Goal: Task Accomplishment & Management: Manage account settings

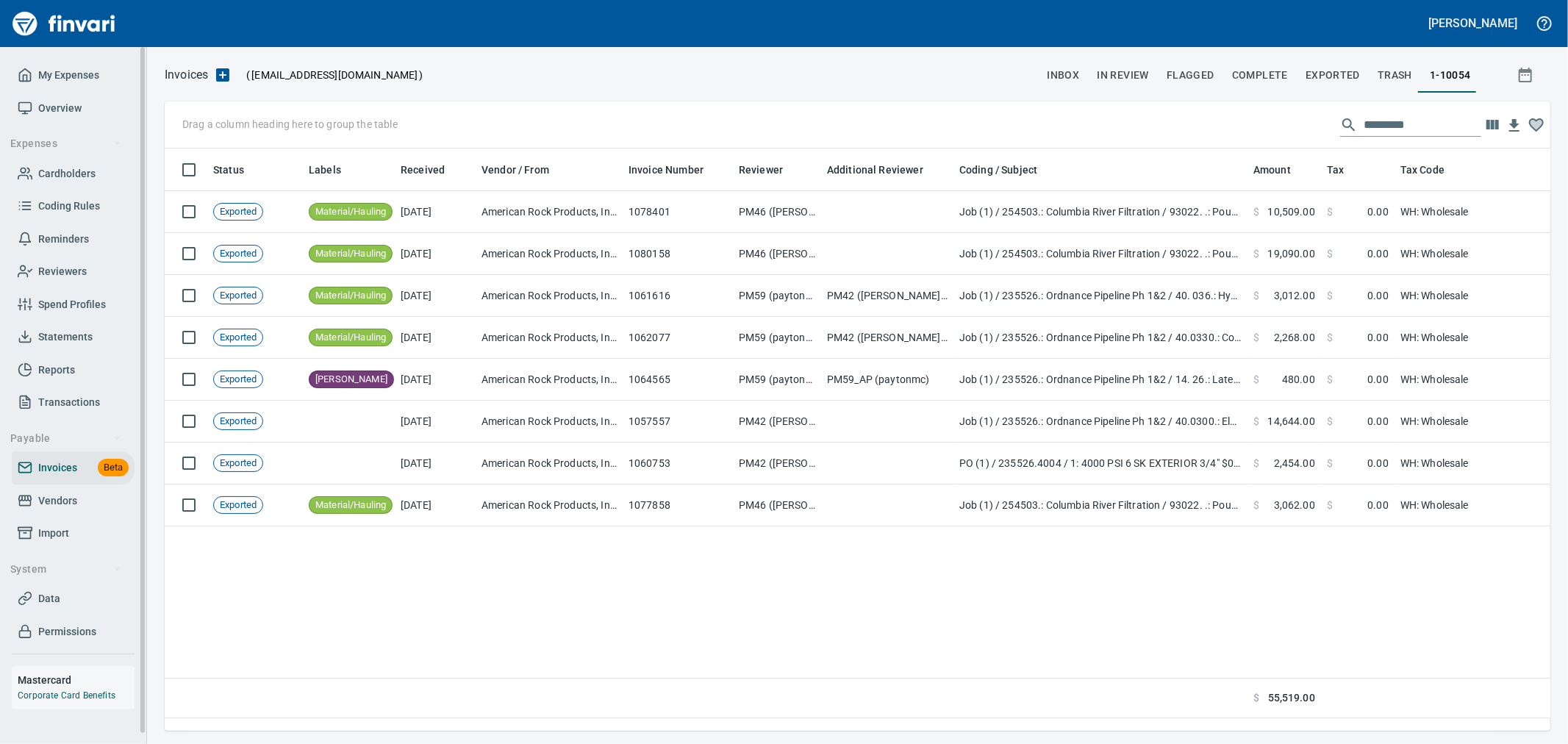
scroll to position [558, 1373]
click at [69, 174] on span "Cardholders" at bounding box center [67, 174] width 58 height 19
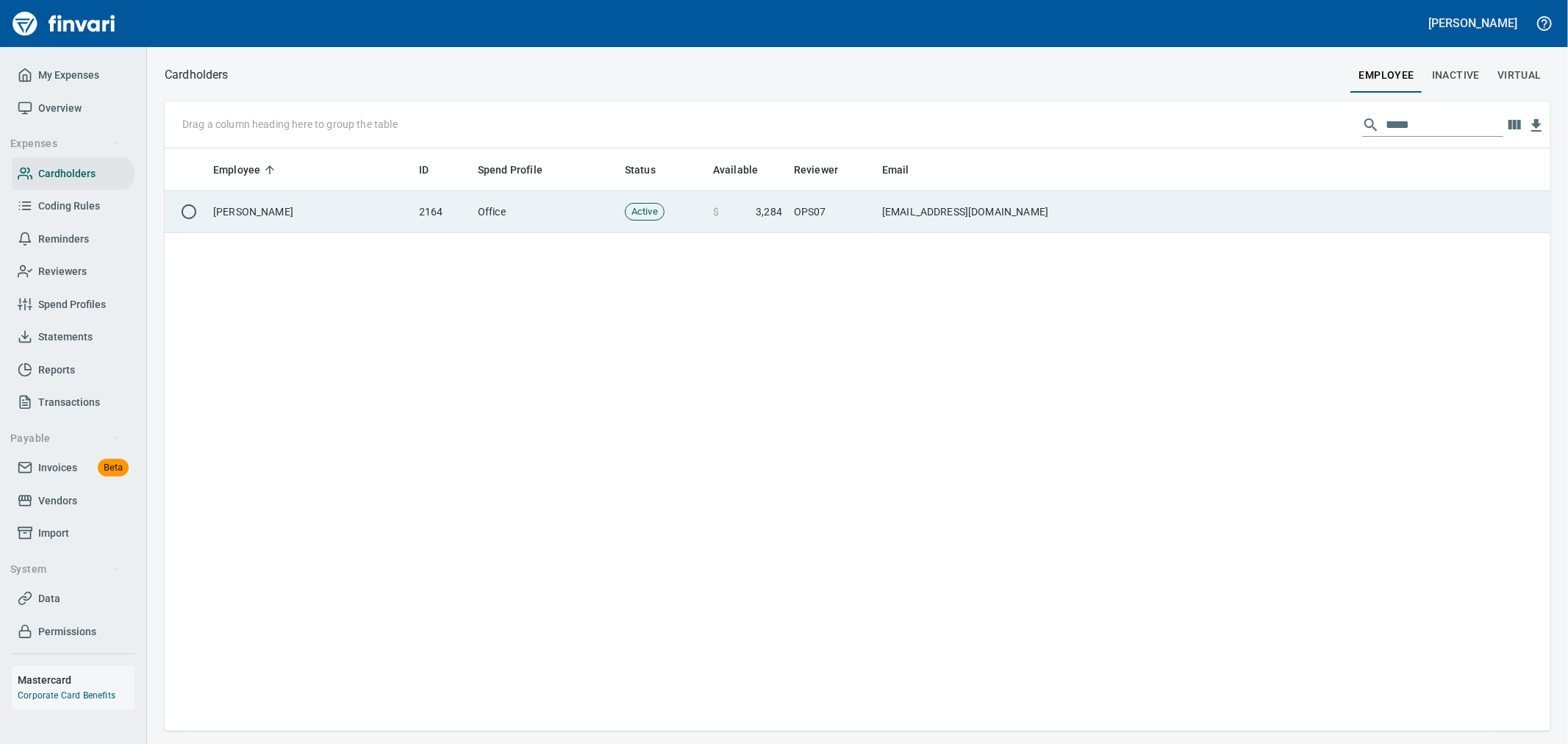
scroll to position [569, 1373]
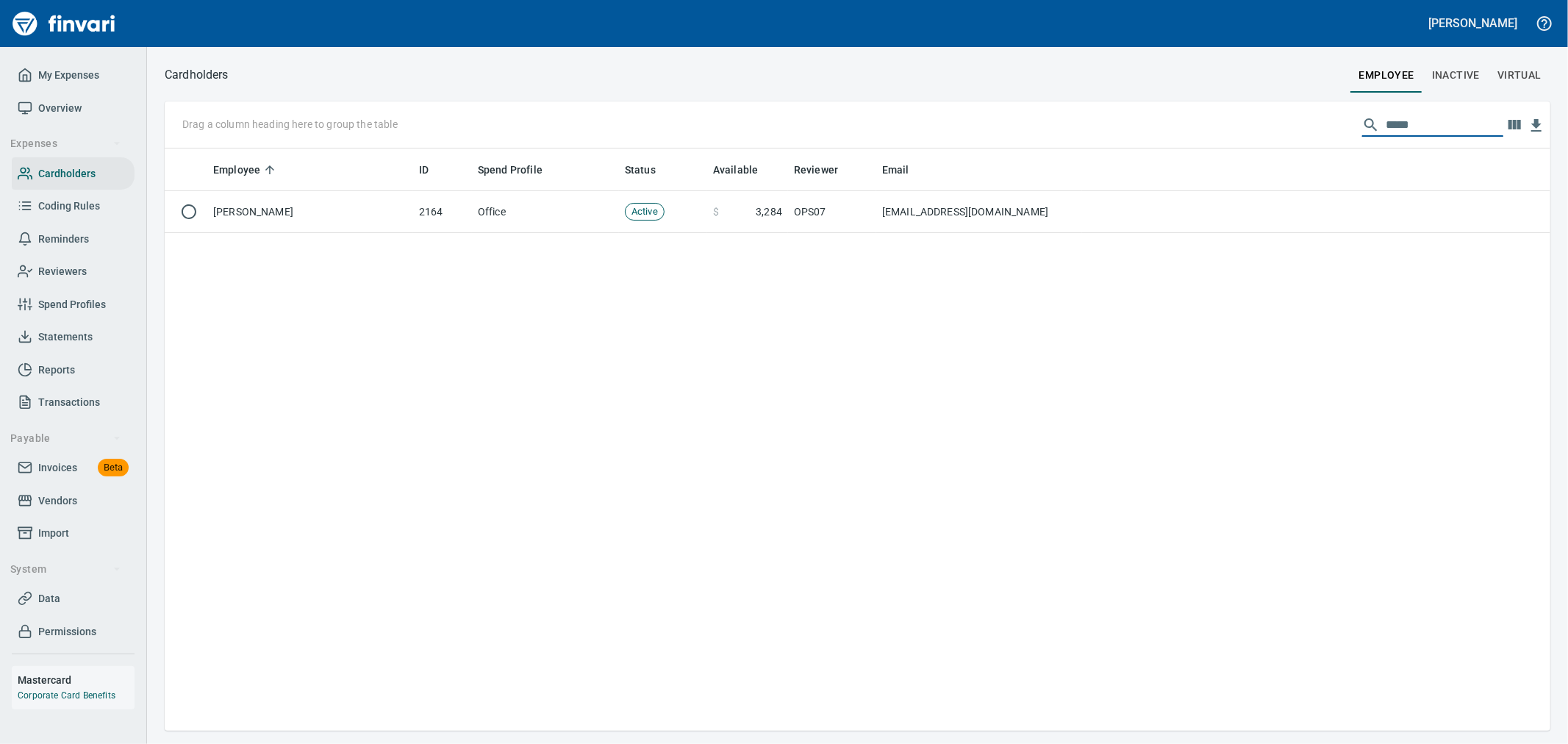
click at [1399, 123] on input "*****" at bounding box center [1443, 125] width 118 height 24
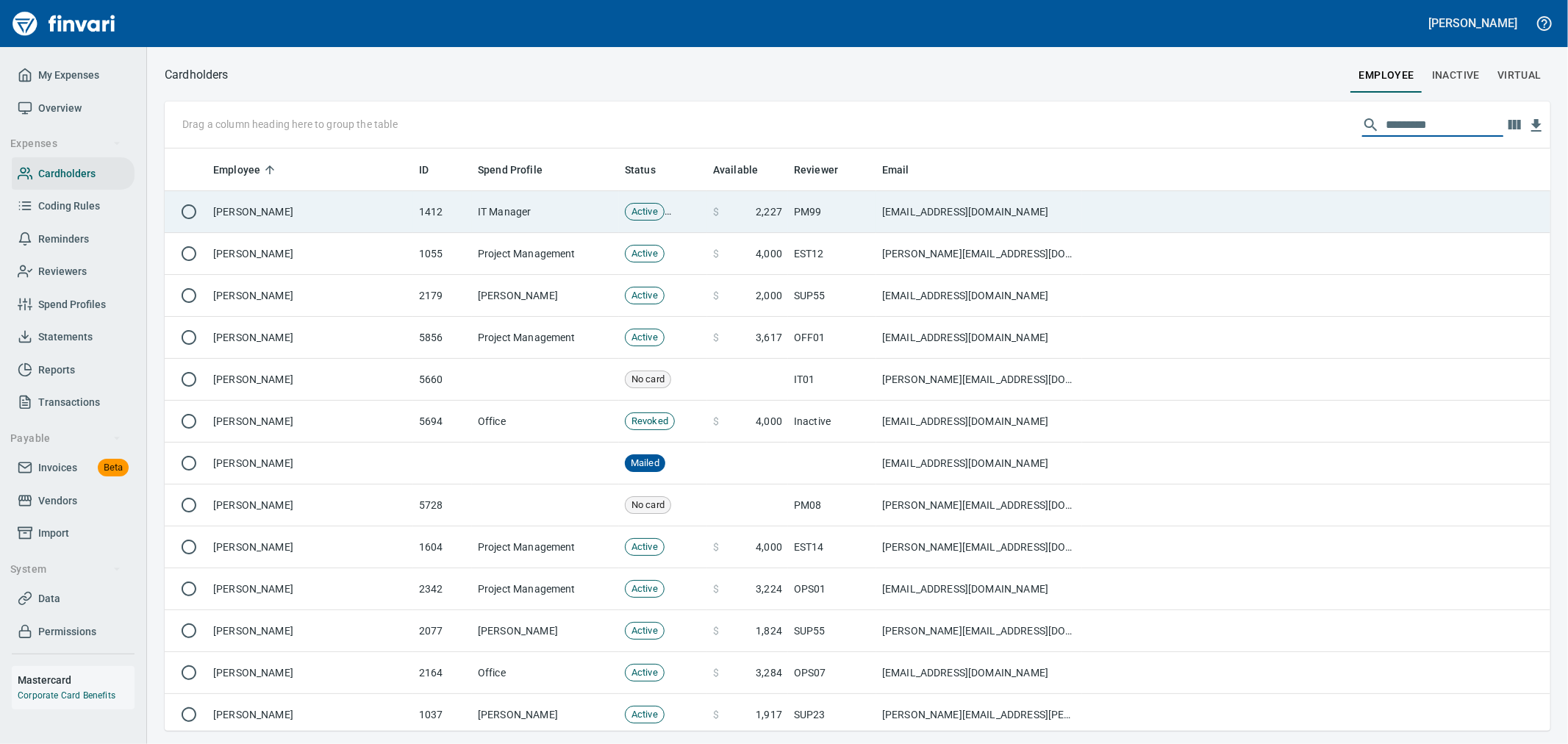
click at [899, 210] on td "[EMAIL_ADDRESS][DOMAIN_NAME]" at bounding box center [978, 212] width 206 height 42
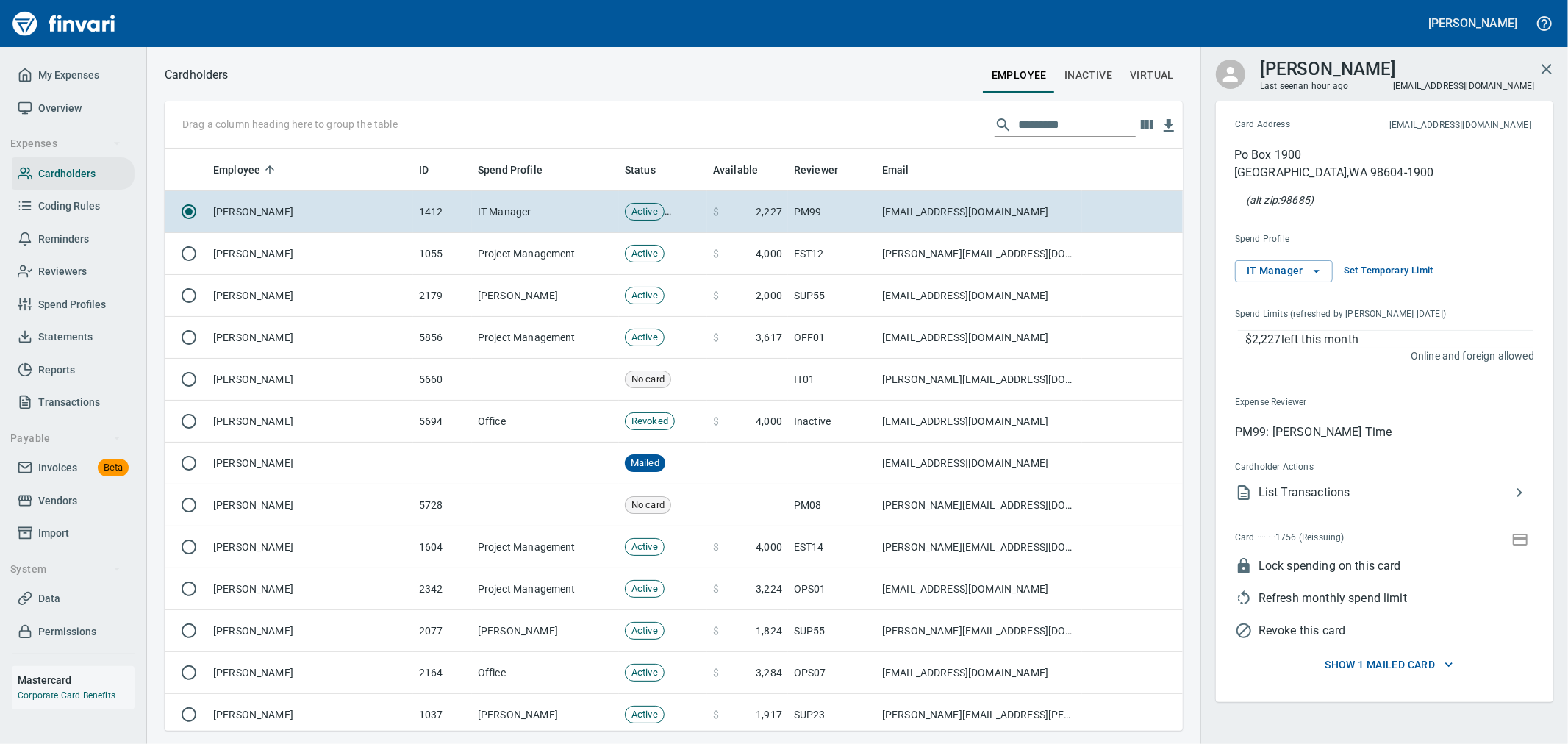
scroll to position [569, 994]
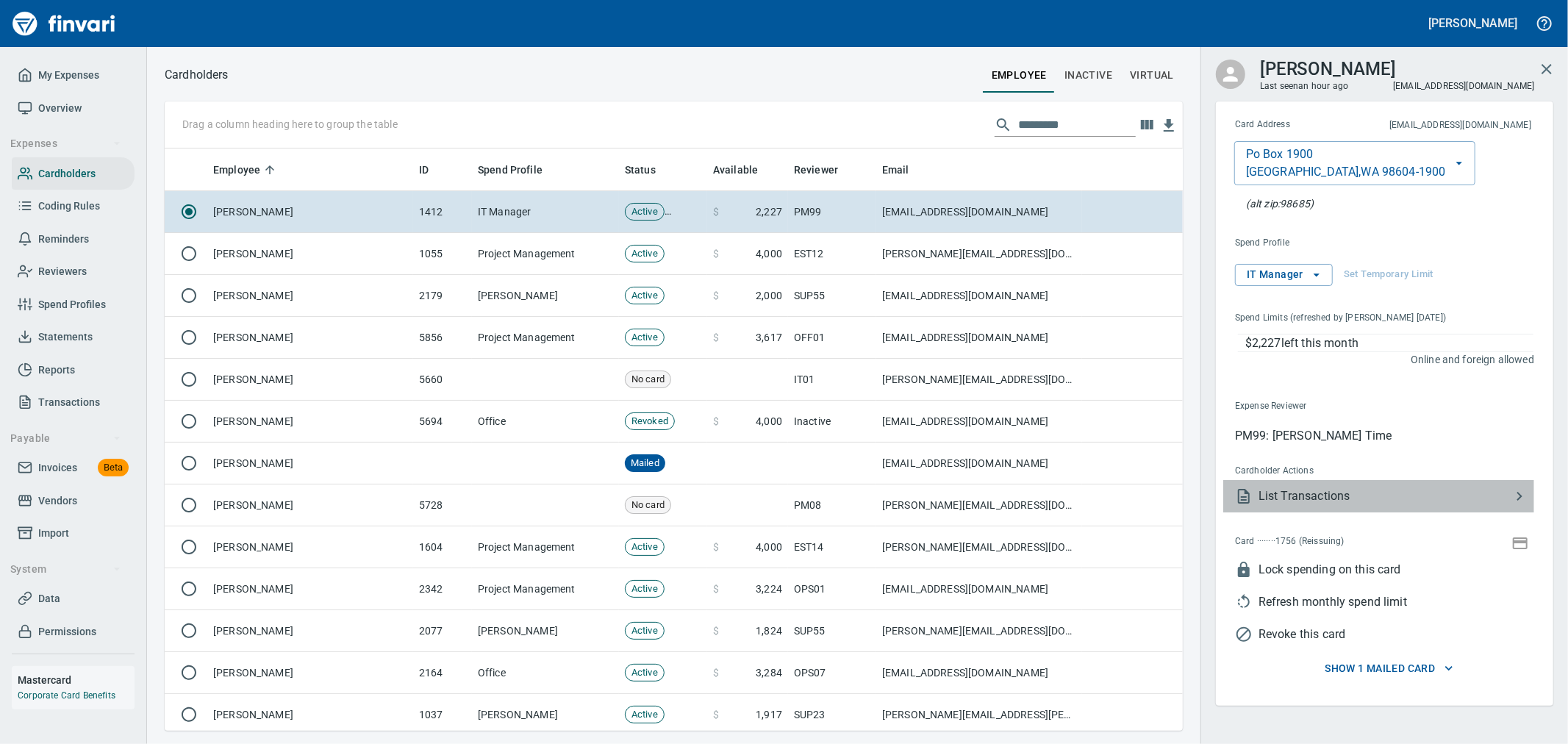
click at [1382, 501] on span "List Transactions" at bounding box center [1384, 496] width 252 height 18
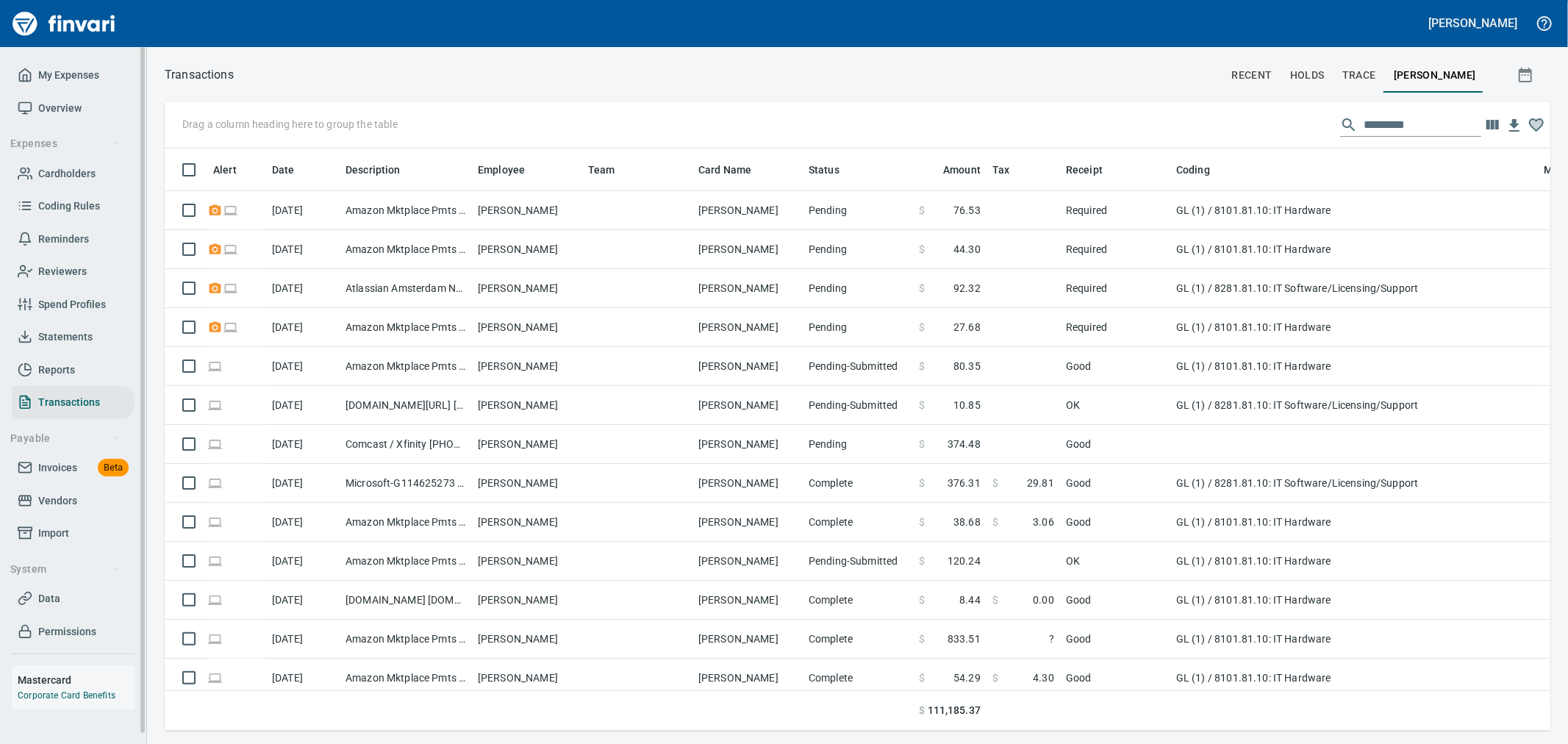
scroll to position [558, 1361]
click at [77, 176] on span "Cardholders" at bounding box center [67, 174] width 58 height 19
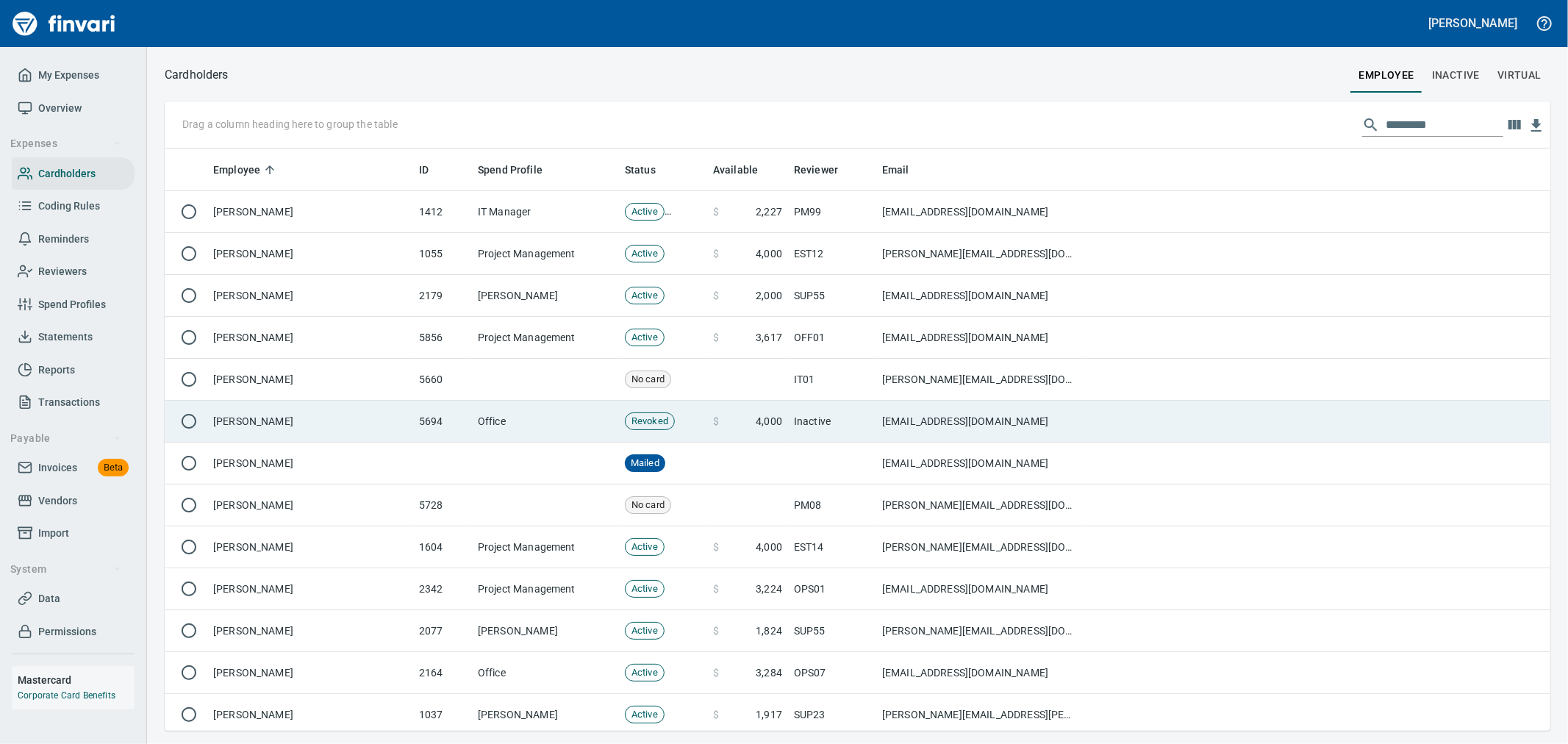
scroll to position [569, 1361]
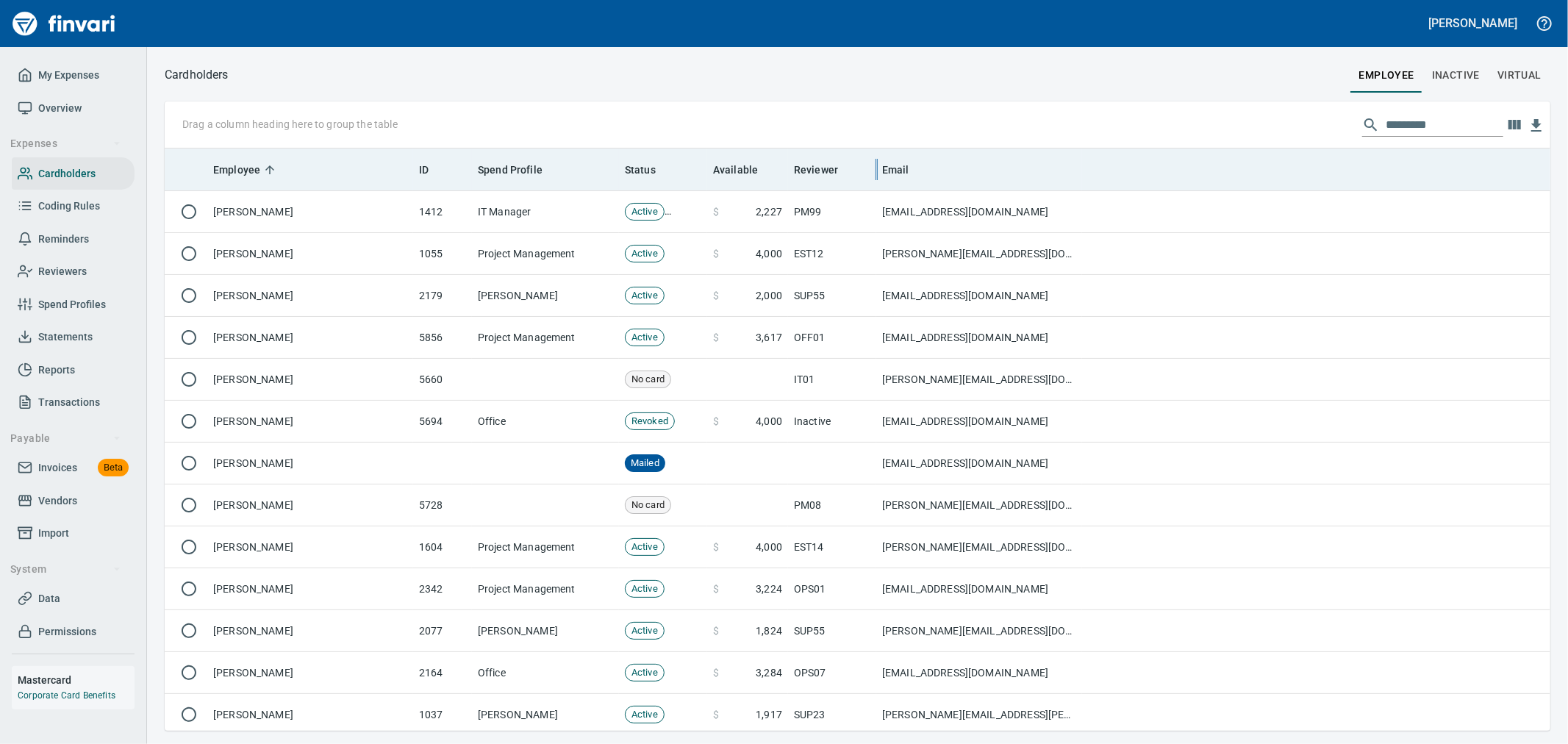
click at [878, 186] on div at bounding box center [876, 169] width 12 height 42
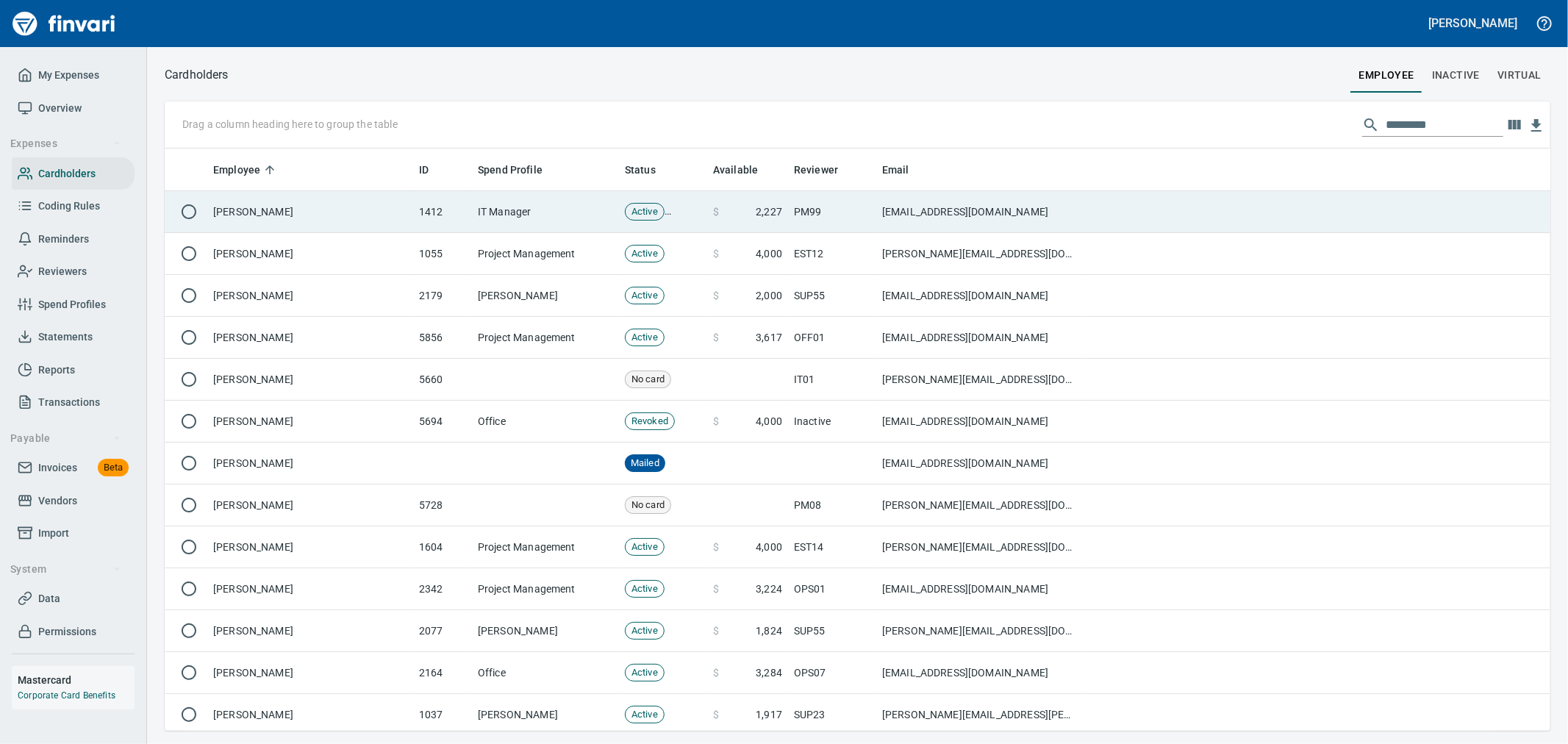
click at [890, 207] on td "[EMAIL_ADDRESS][DOMAIN_NAME]" at bounding box center [978, 212] width 206 height 42
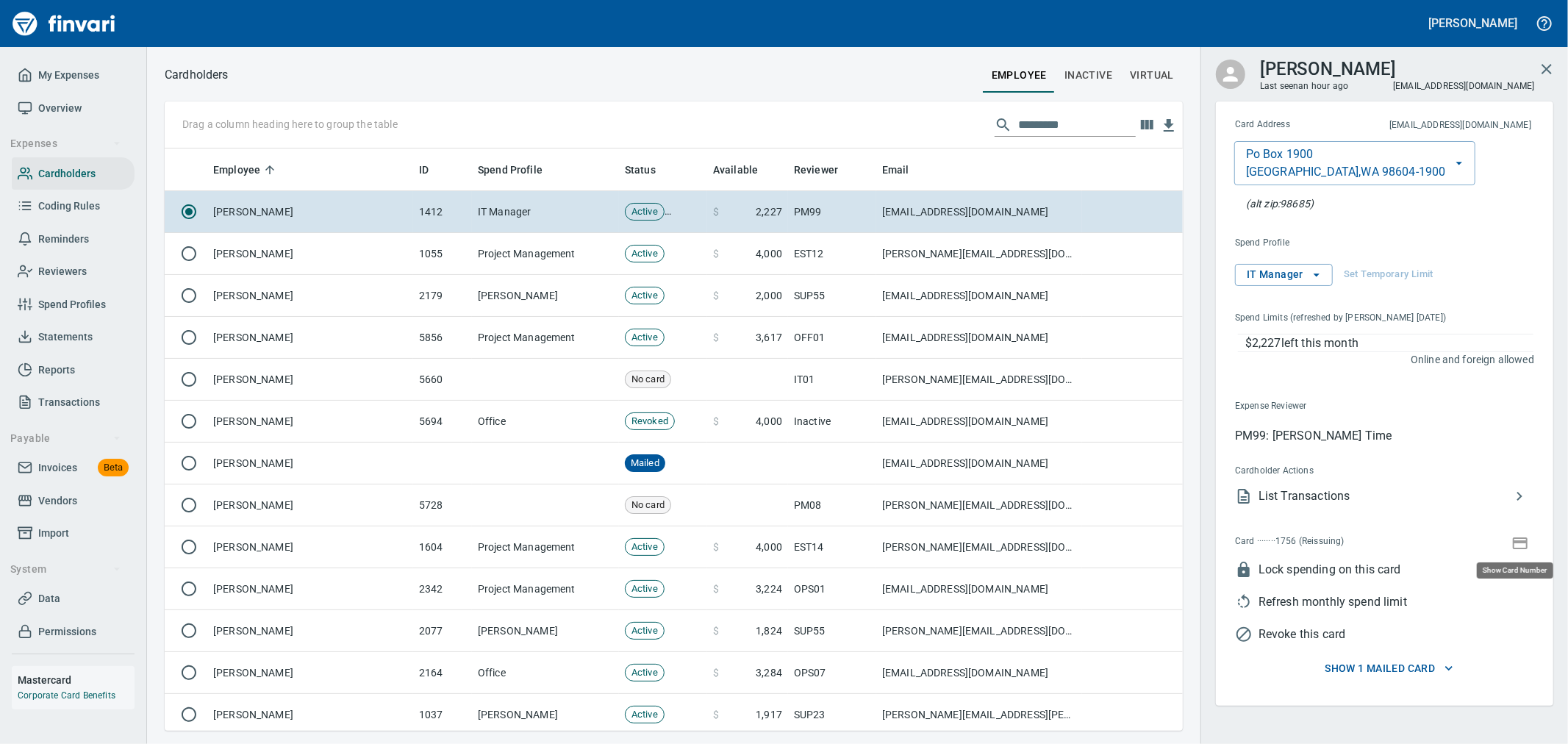
click at [1523, 541] on icon "button" at bounding box center [1519, 543] width 14 height 12
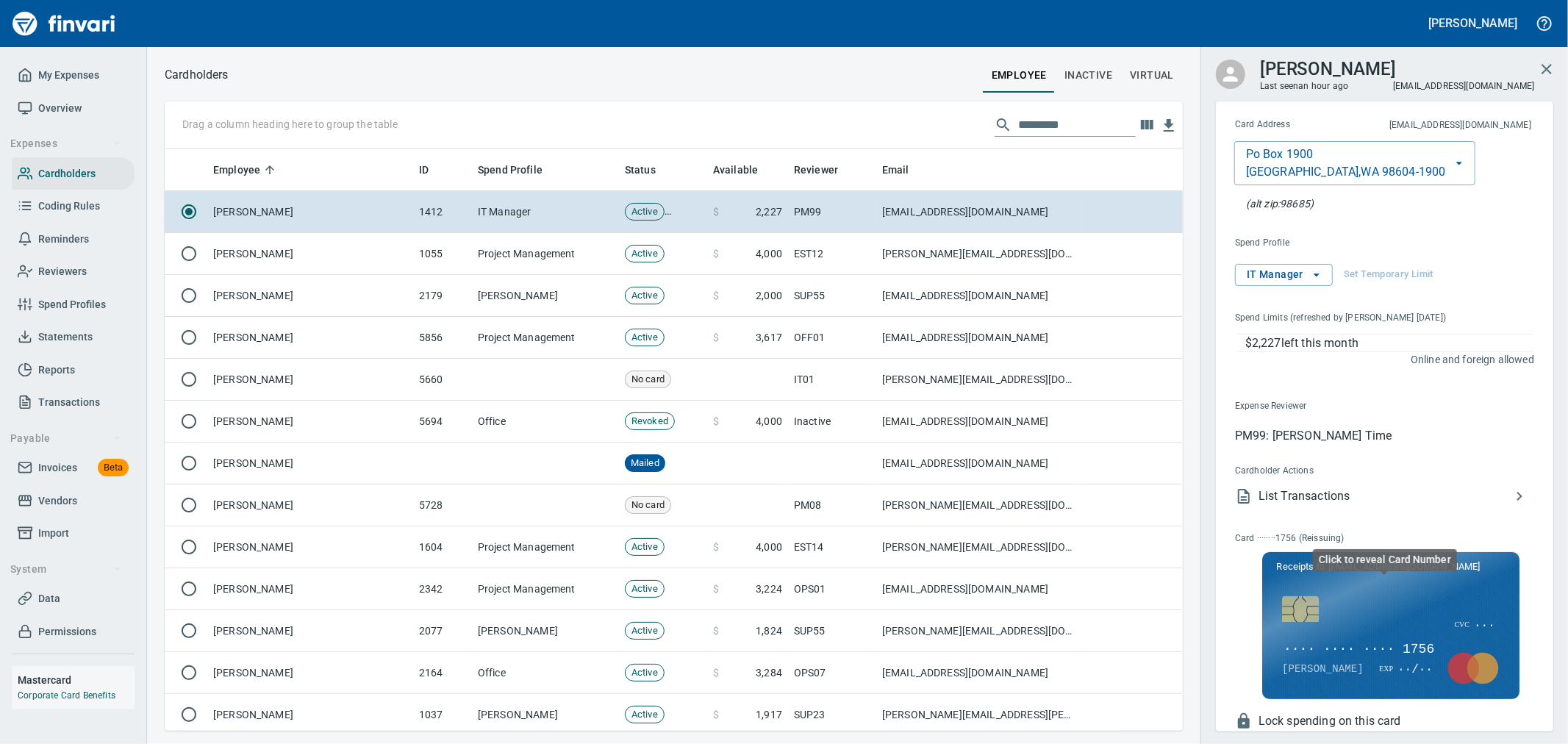
scroll to position [569, 994]
click at [1389, 643] on span "···· ···· ···· 1756" at bounding box center [1358, 650] width 153 height 19
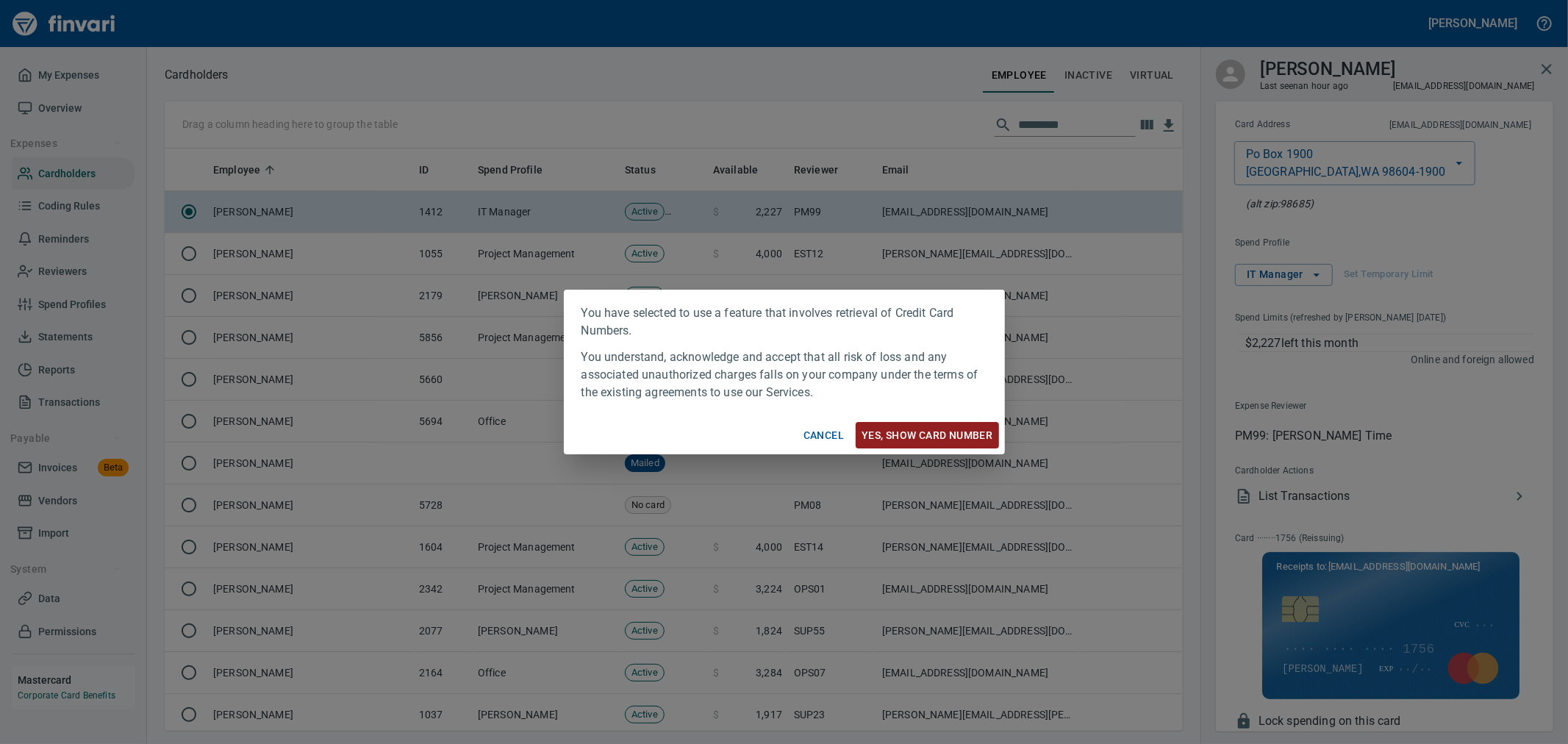
click at [902, 429] on span "Yes, Show card number" at bounding box center [927, 436] width 130 height 19
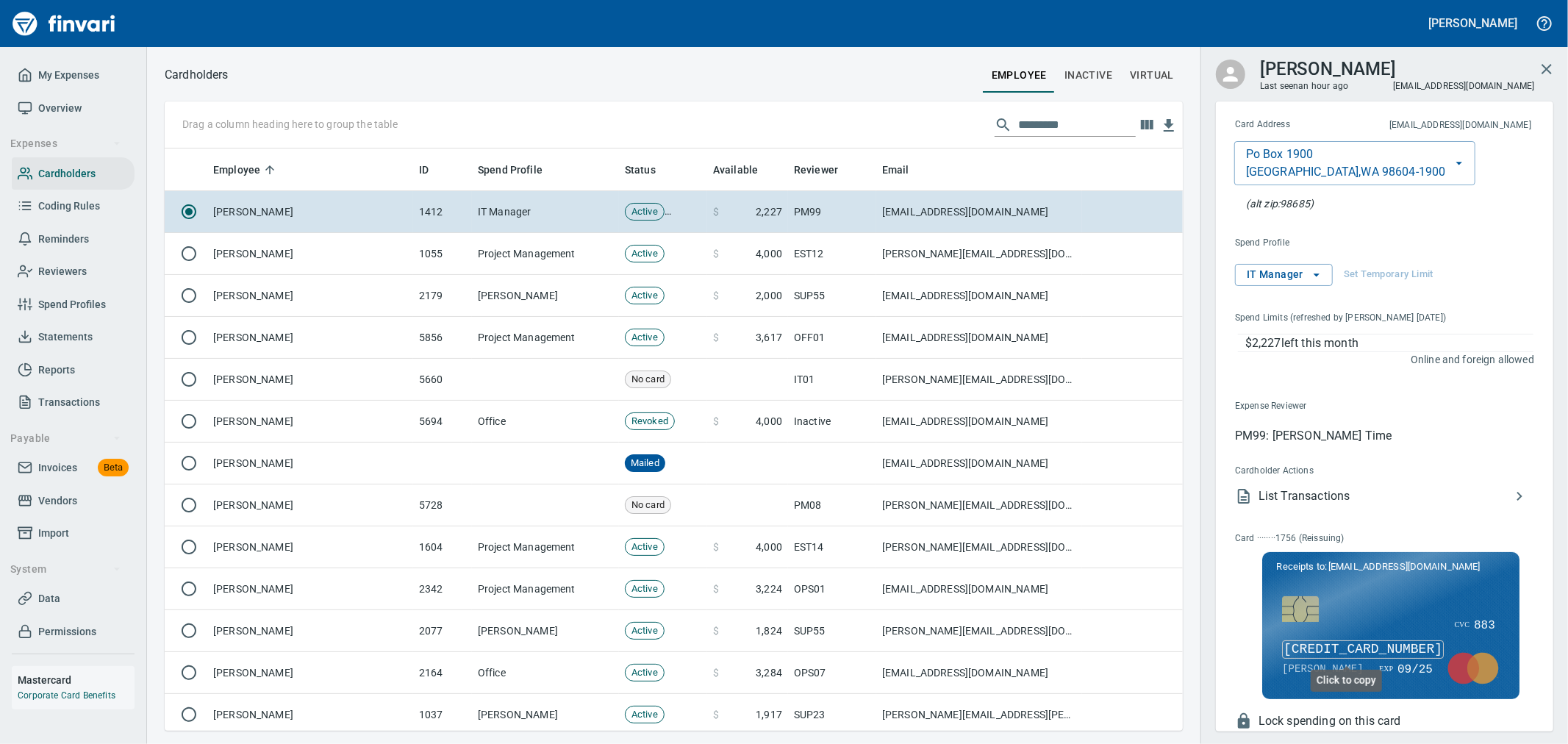
click at [1376, 654] on span "5113 5862 6729 1756" at bounding box center [1362, 650] width 162 height 19
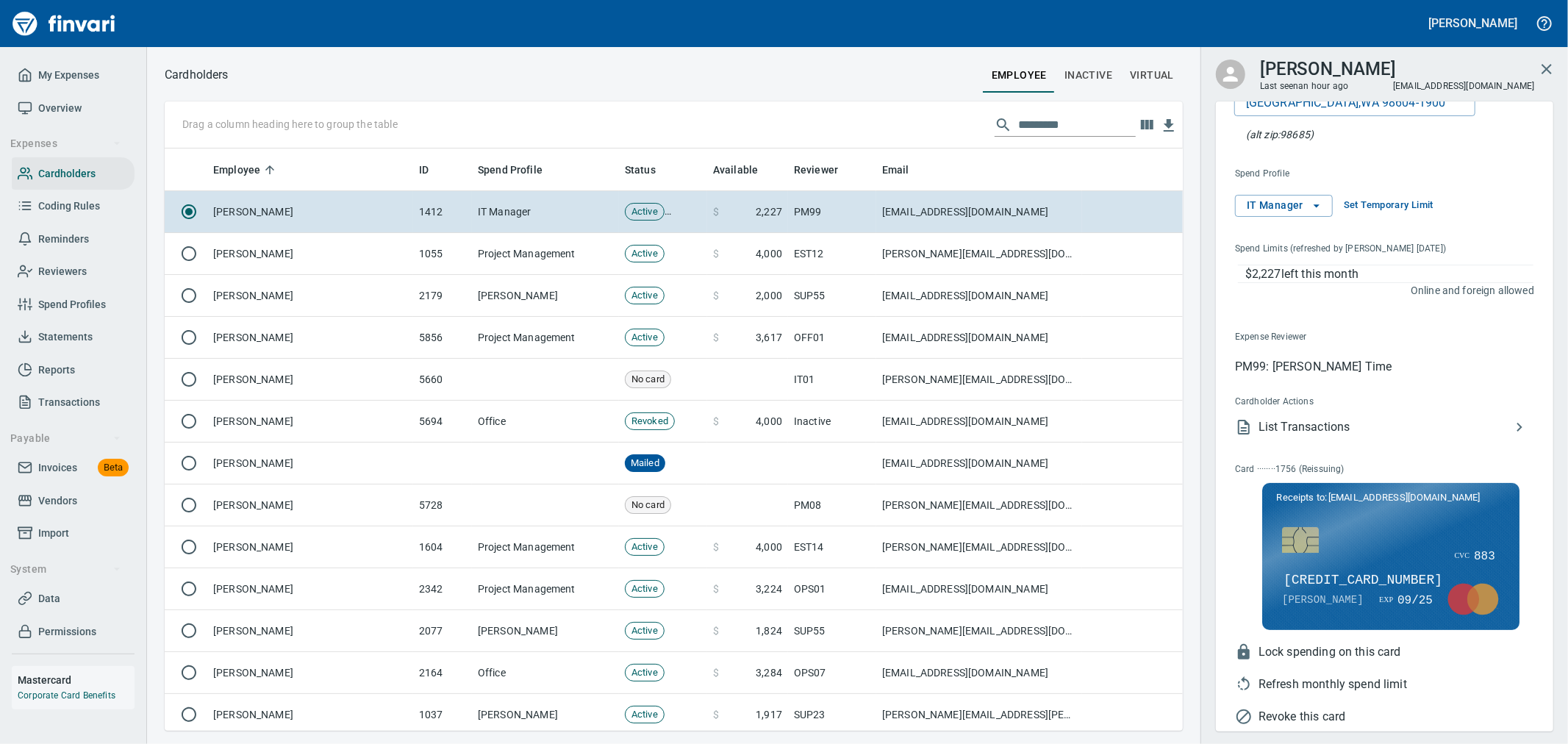
scroll to position [125, 0]
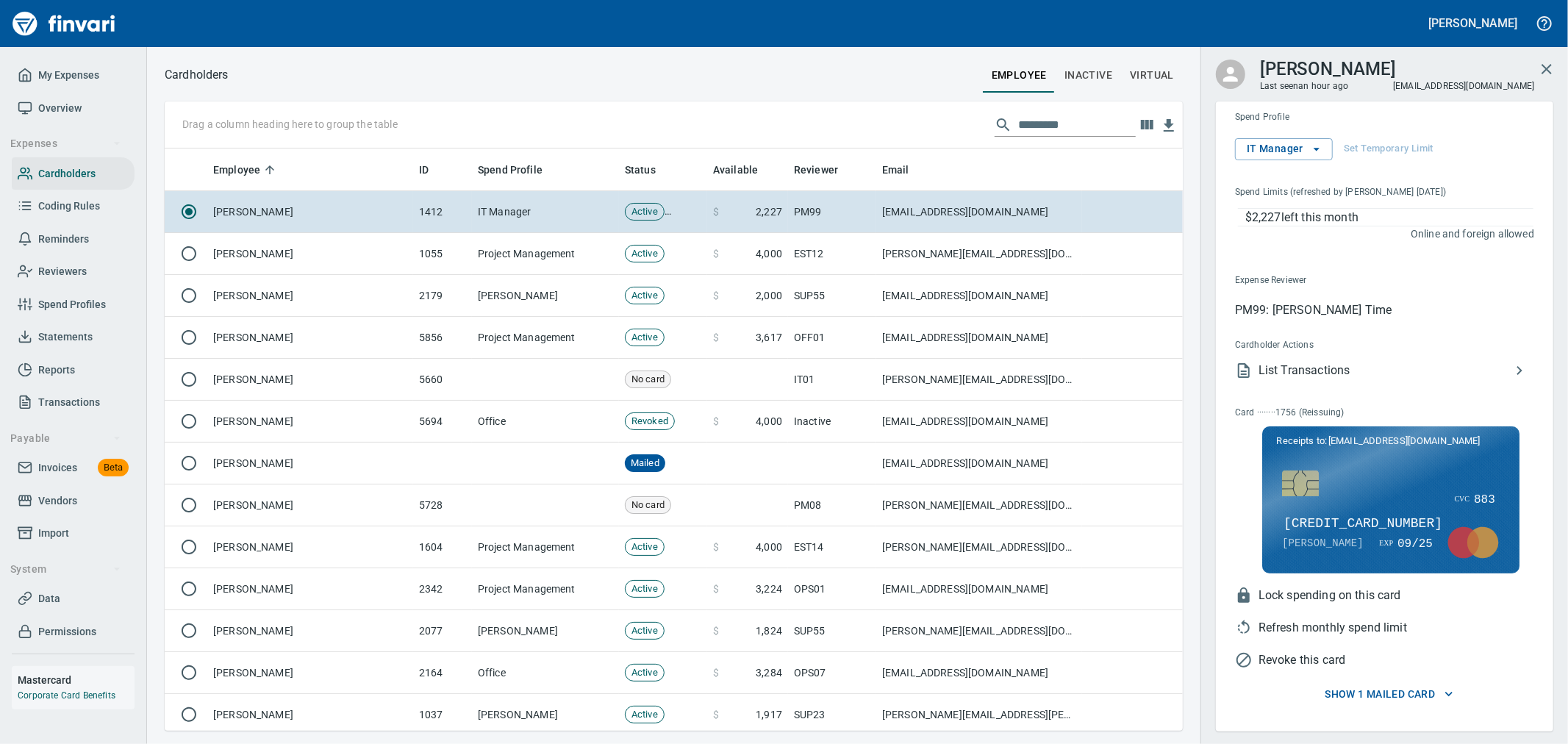
click at [1358, 698] on span "Show 1 Mailed card" at bounding box center [1388, 695] width 305 height 19
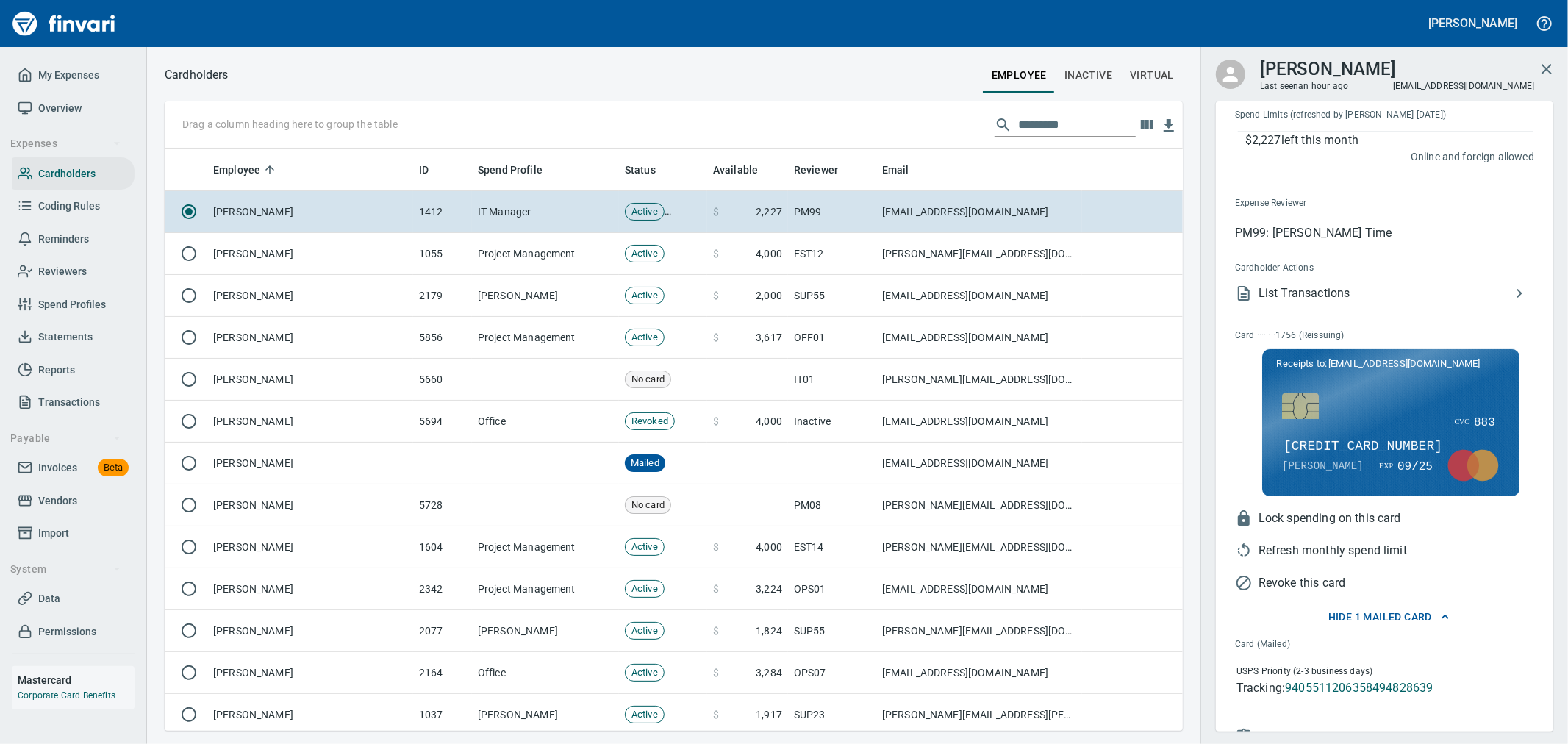
scroll to position [274, 0]
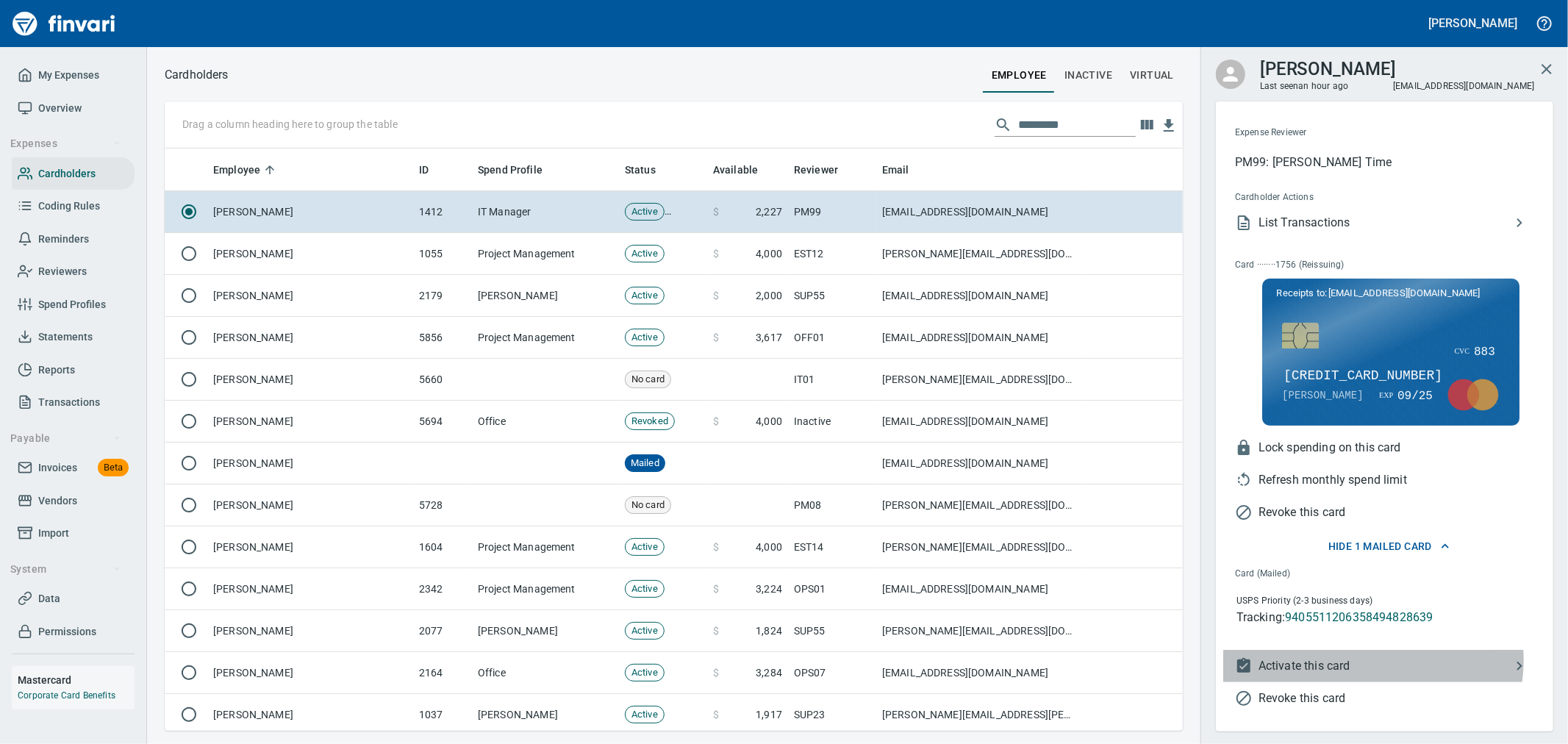
click at [1365, 660] on span "Activate this card" at bounding box center [1384, 666] width 252 height 18
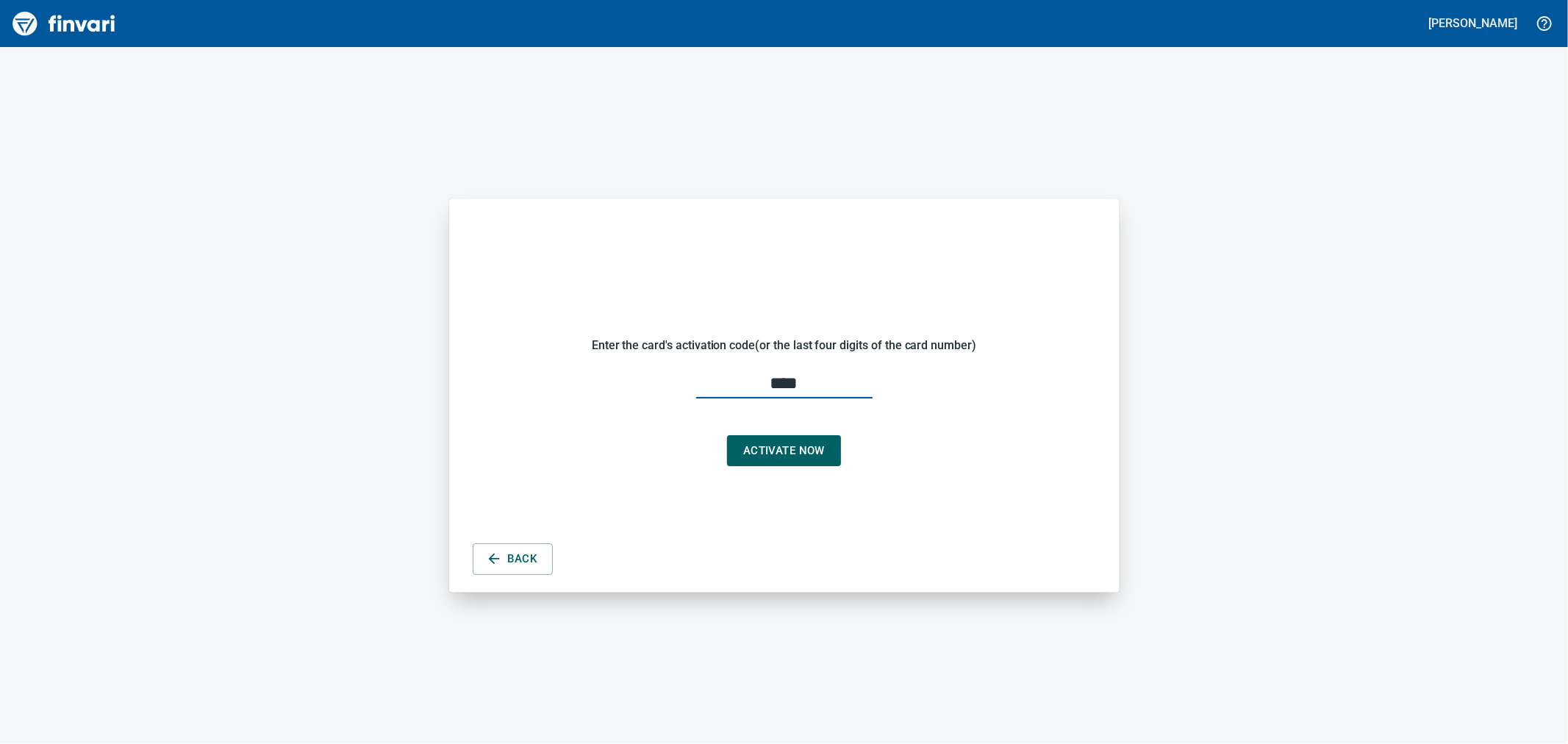
type input "****"
click at [780, 450] on span "Activate Now" at bounding box center [784, 451] width 81 height 19
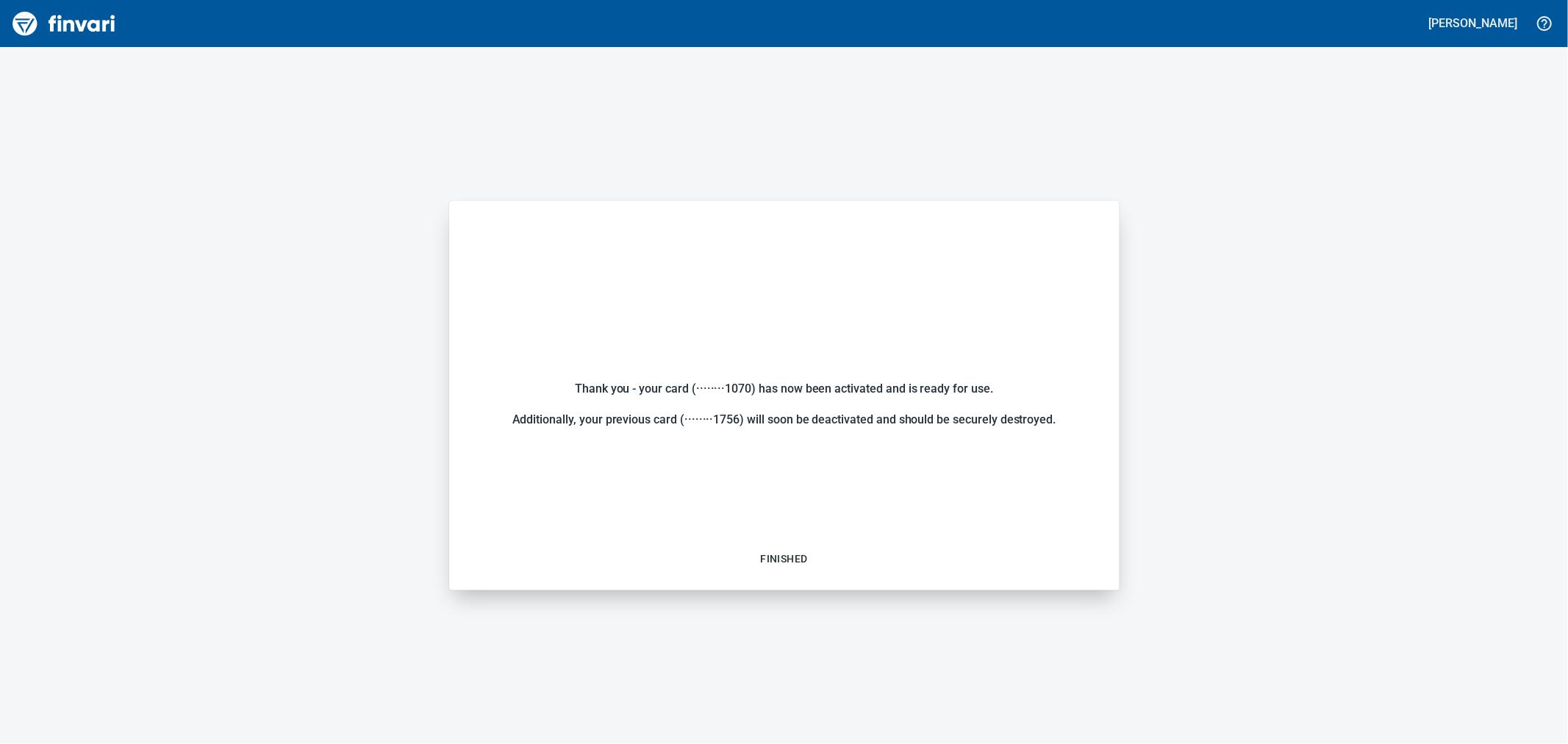
click at [97, 35] on img "Finvari" at bounding box center [64, 24] width 110 height 36
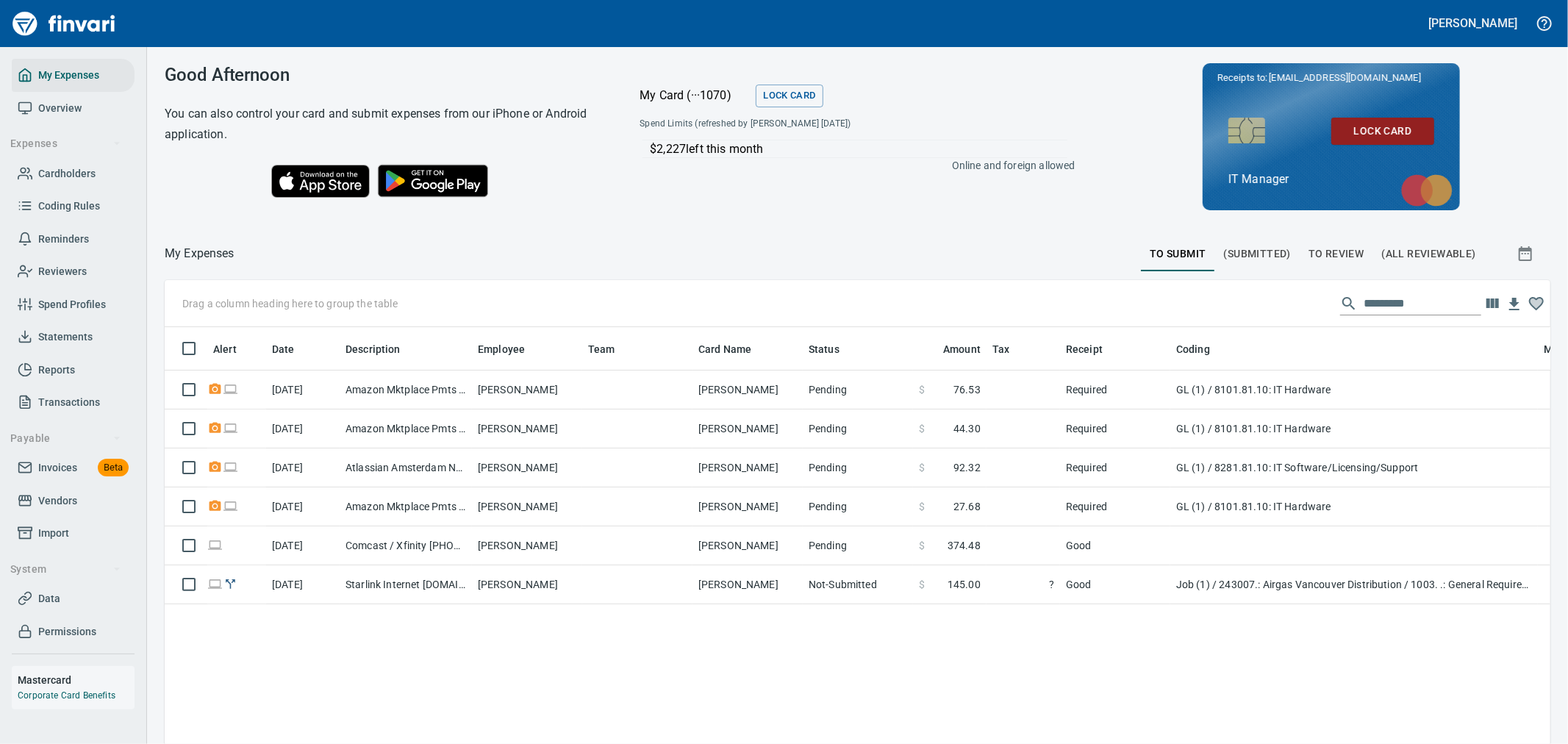
scroll to position [558, 1361]
click at [75, 173] on span "Cardholders" at bounding box center [67, 174] width 58 height 19
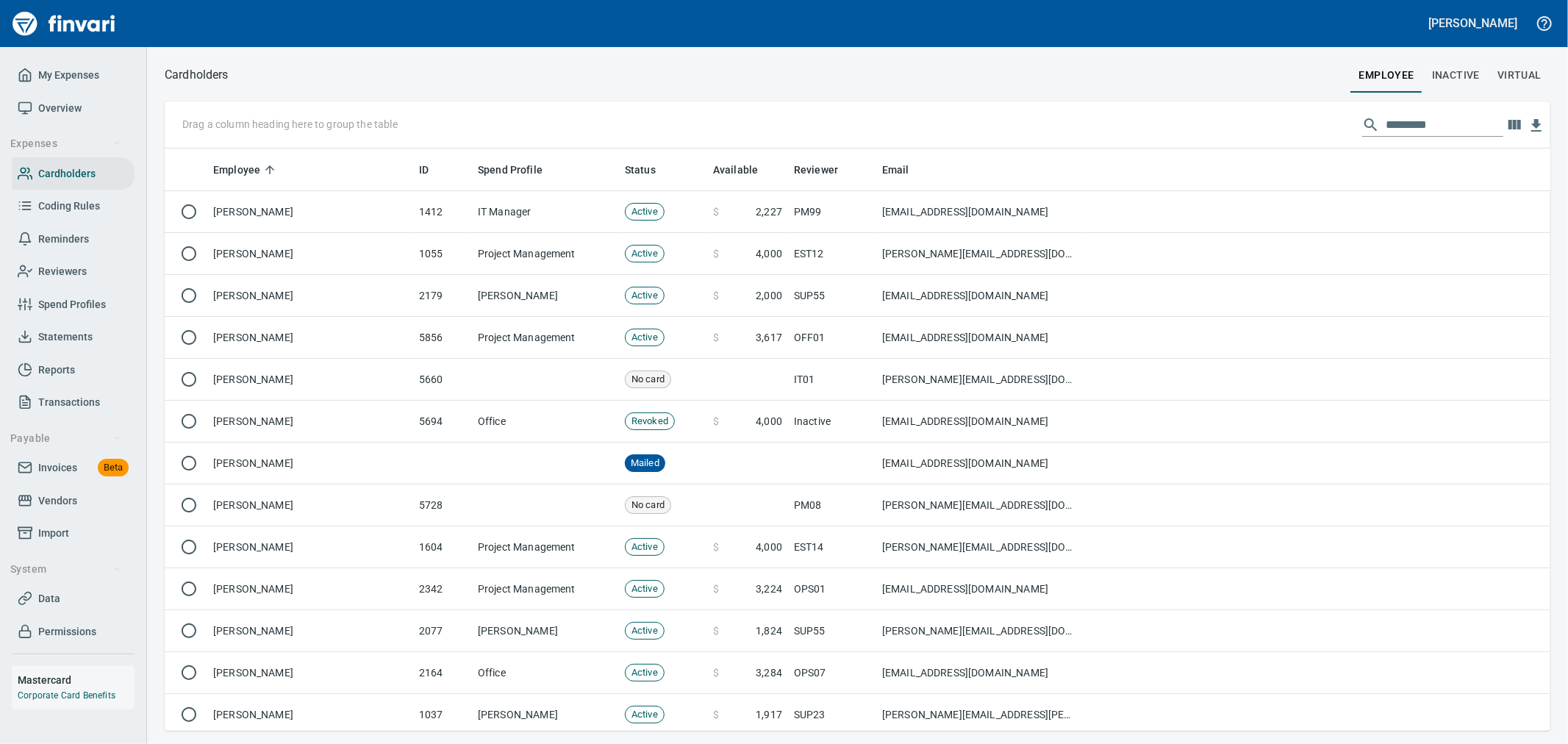
scroll to position [569, 1361]
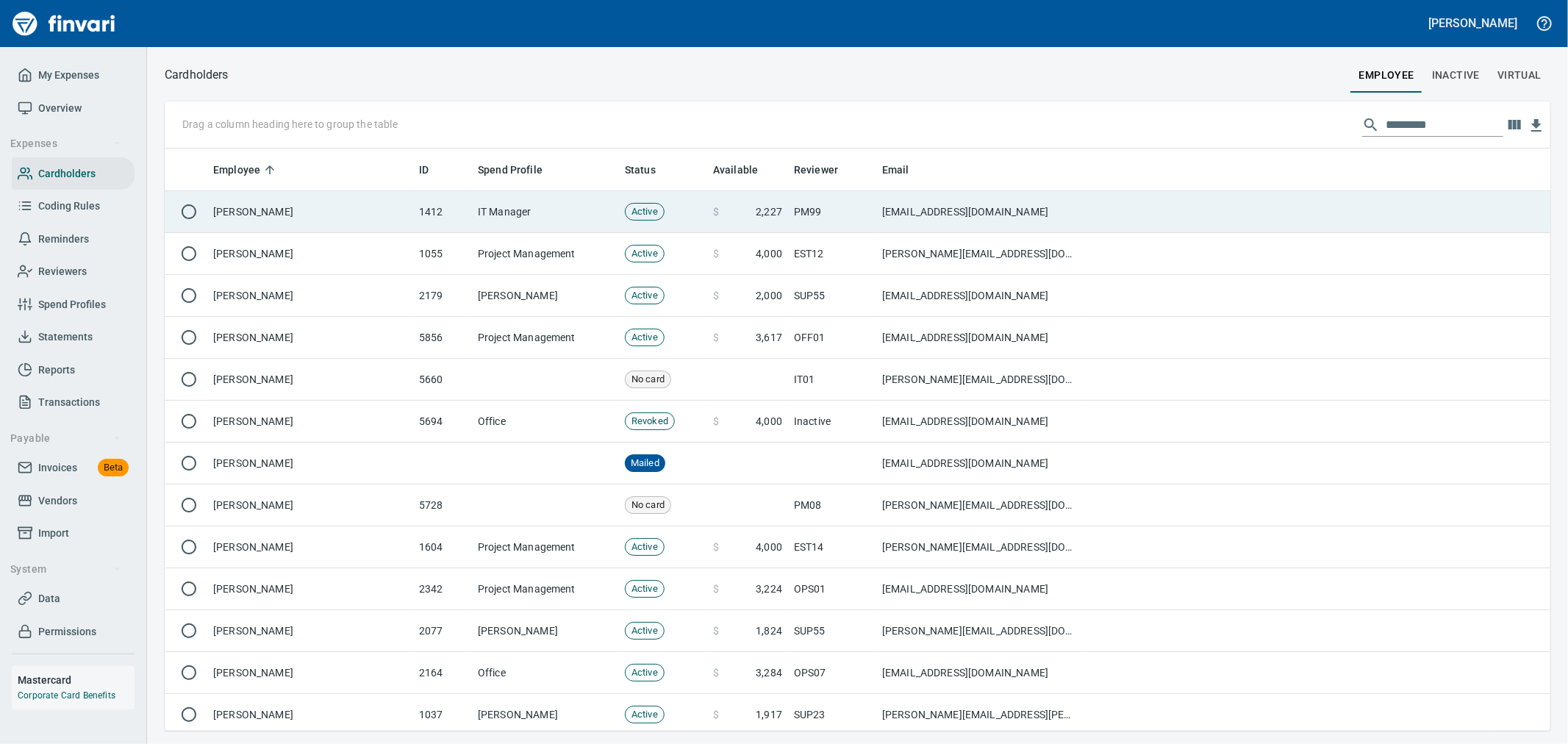
click at [346, 208] on td "[PERSON_NAME]" at bounding box center [310, 212] width 206 height 42
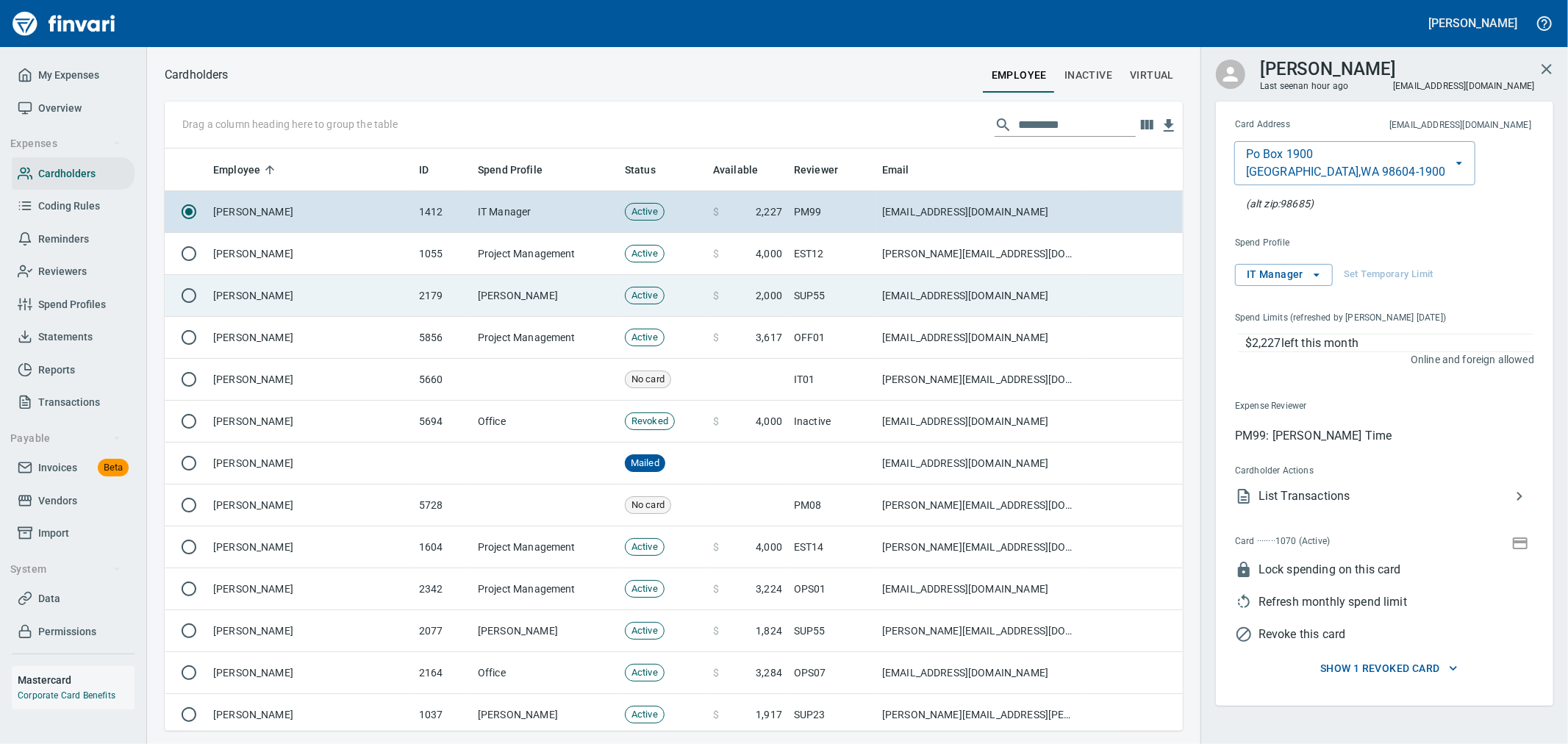
scroll to position [569, 994]
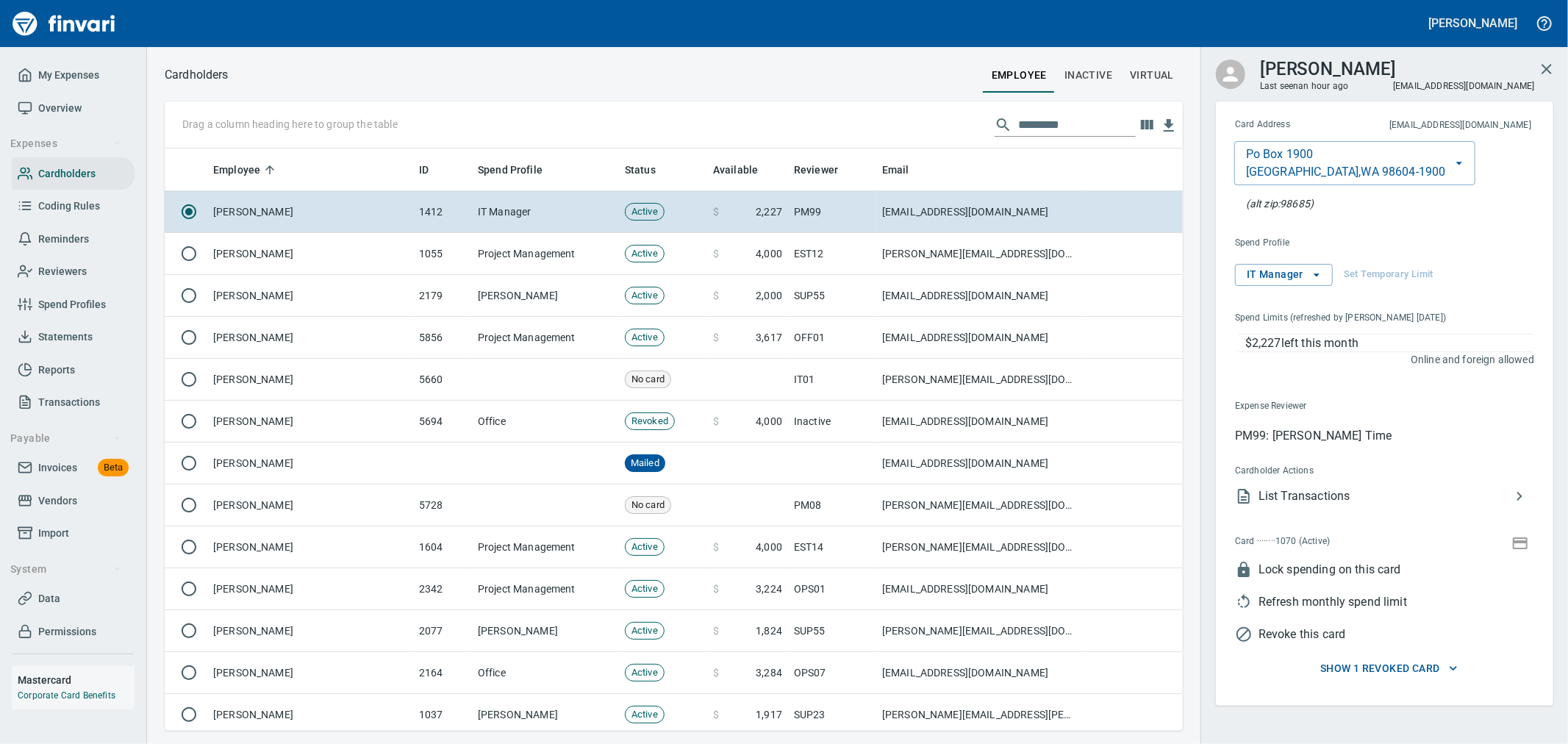
click at [1386, 664] on span "Show 1 Revoked card" at bounding box center [1388, 669] width 305 height 19
click at [1521, 547] on icon "button" at bounding box center [1520, 543] width 18 height 18
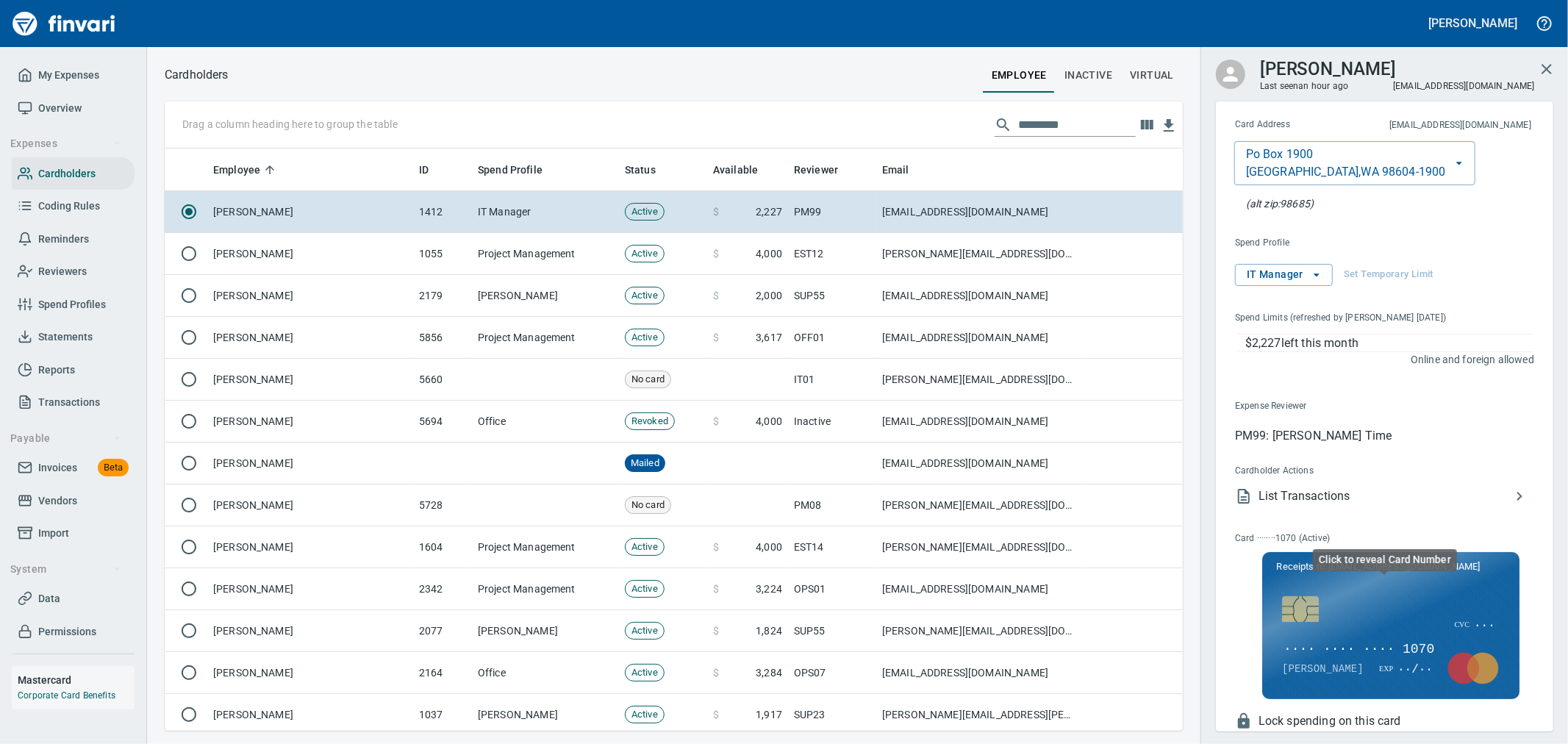
click at [1375, 652] on span "···· ···· ···· 1070" at bounding box center [1358, 650] width 153 height 19
click at [1346, 647] on span "[CREDIT_CARD_NUMBER]" at bounding box center [1362, 650] width 162 height 19
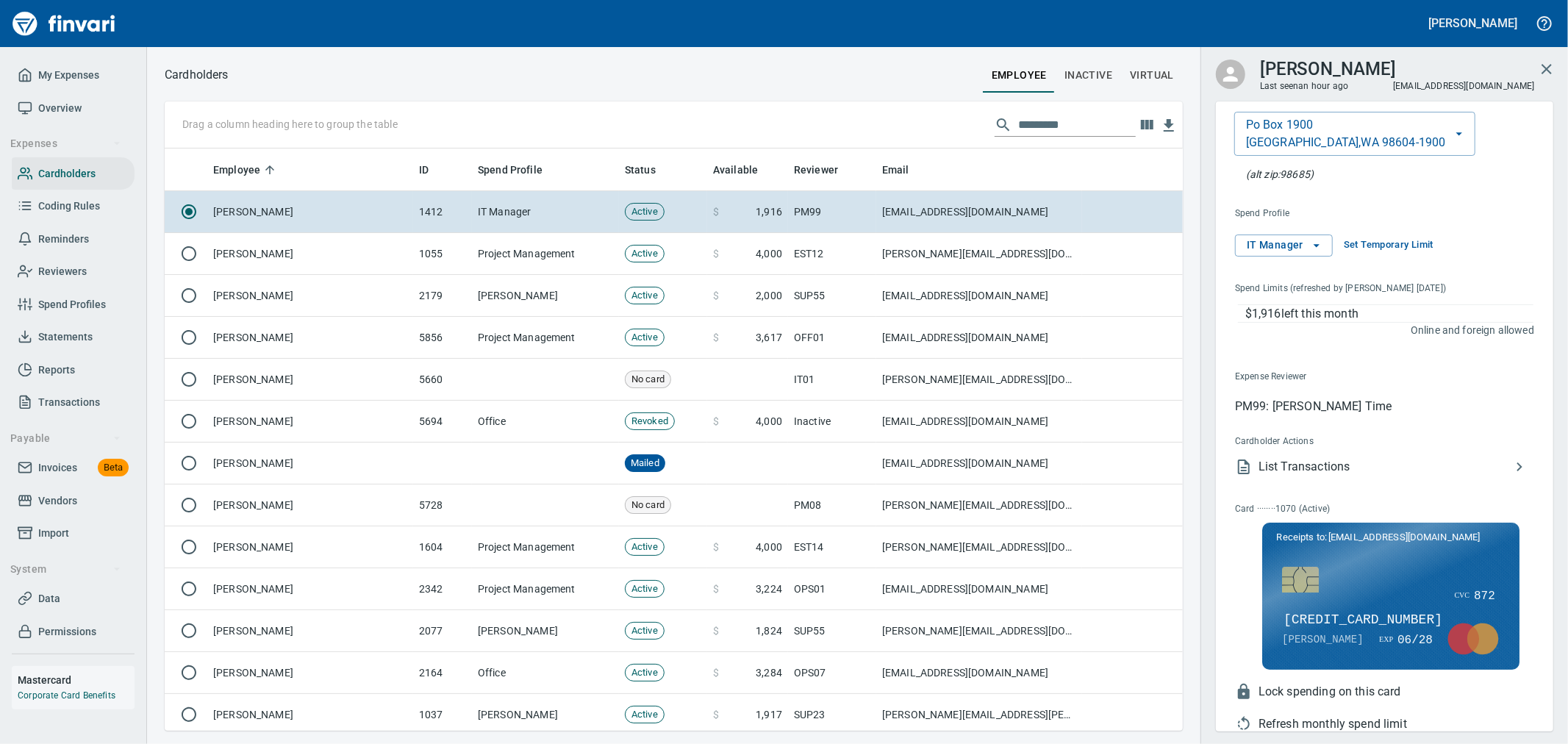
scroll to position [0, 0]
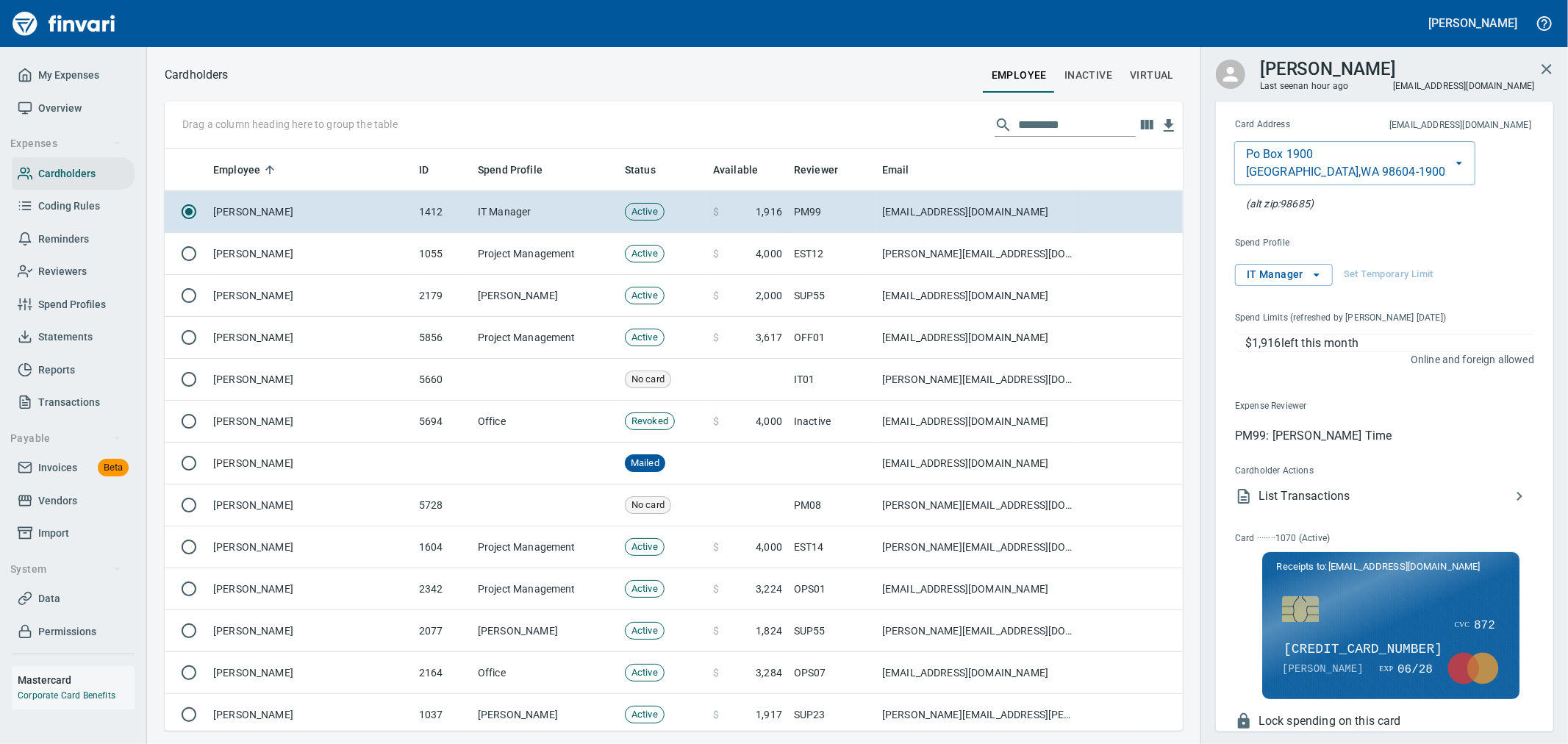
click at [1319, 488] on span "List Transactions" at bounding box center [1384, 496] width 252 height 18
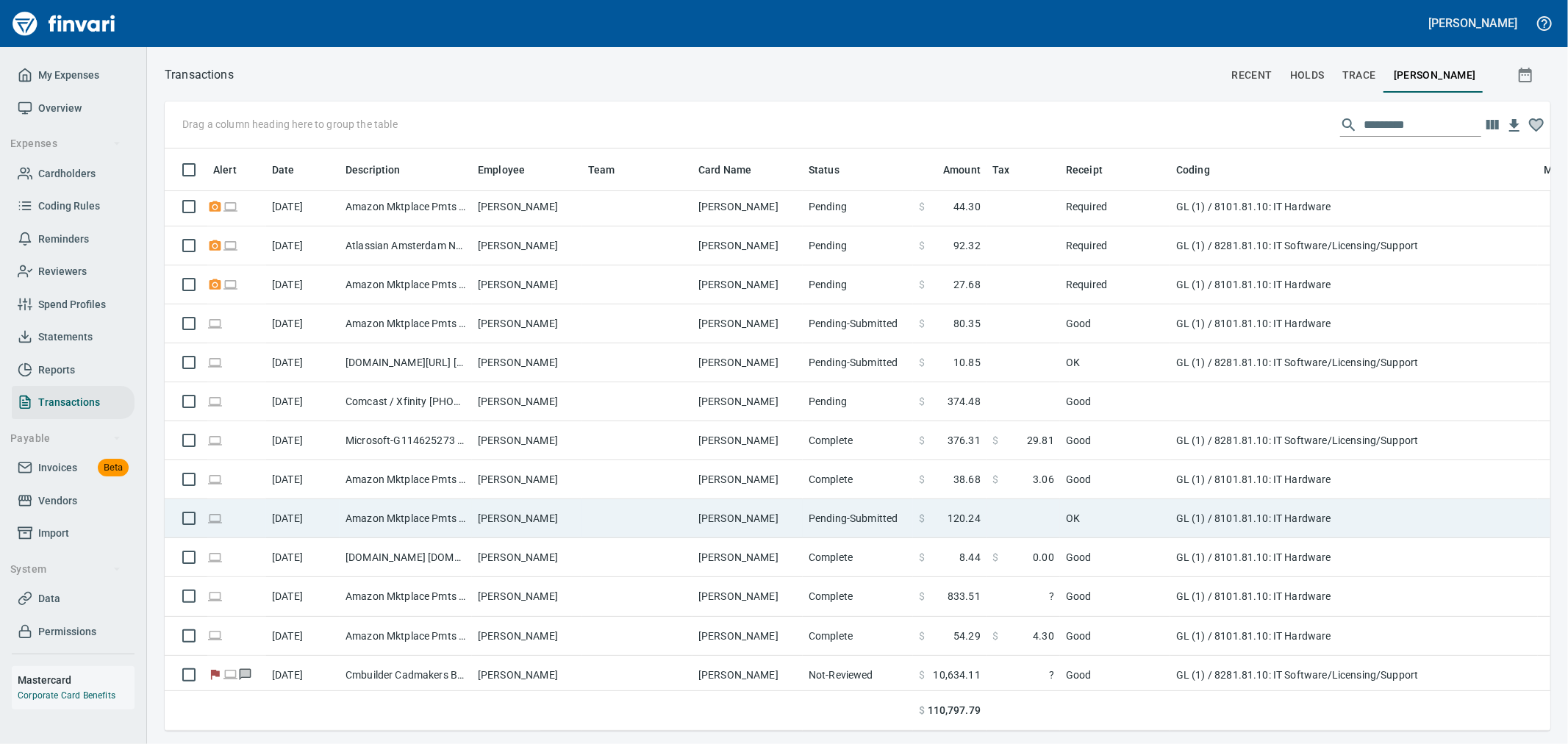
scroll to position [558, 1361]
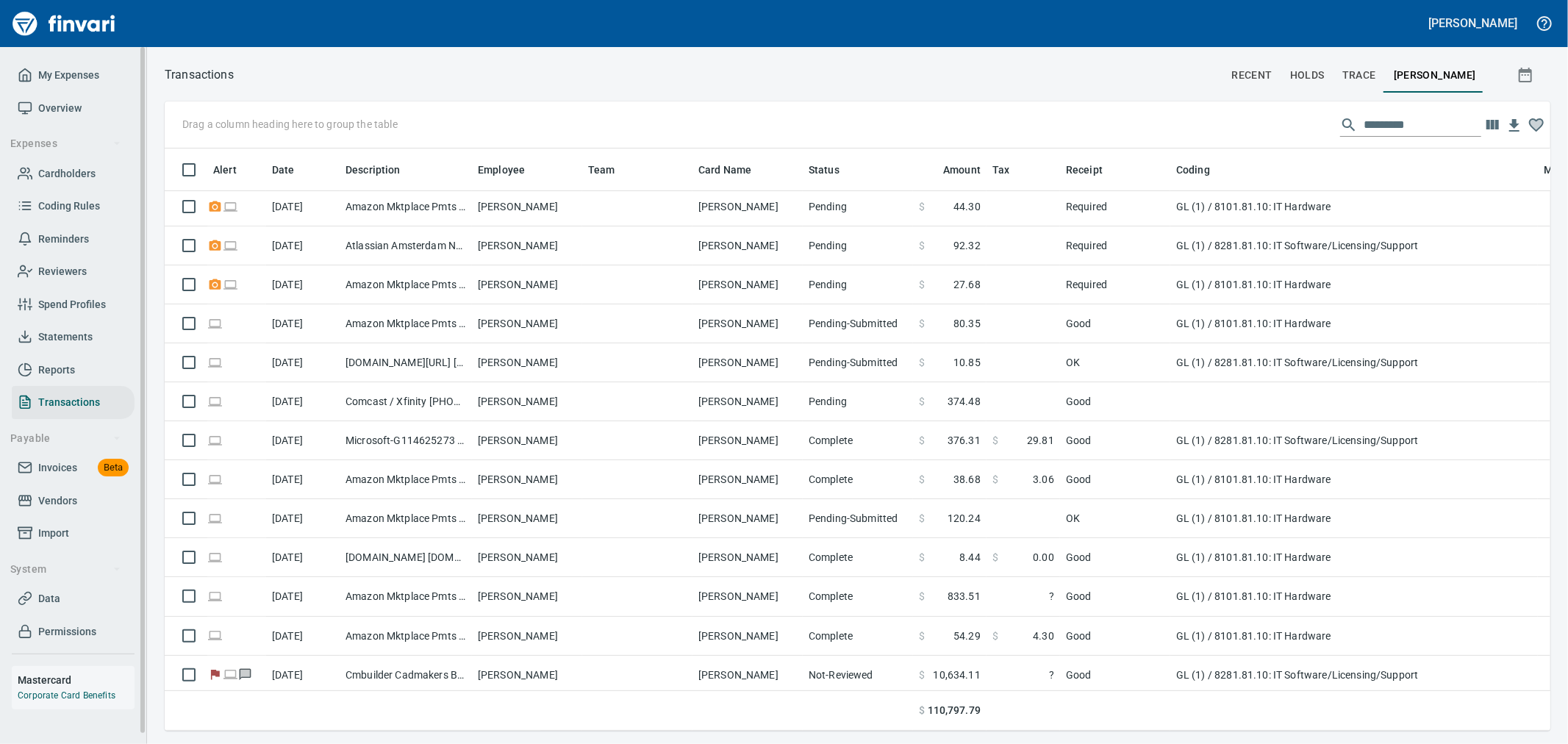
click at [55, 69] on span "My Expenses" at bounding box center [69, 75] width 61 height 19
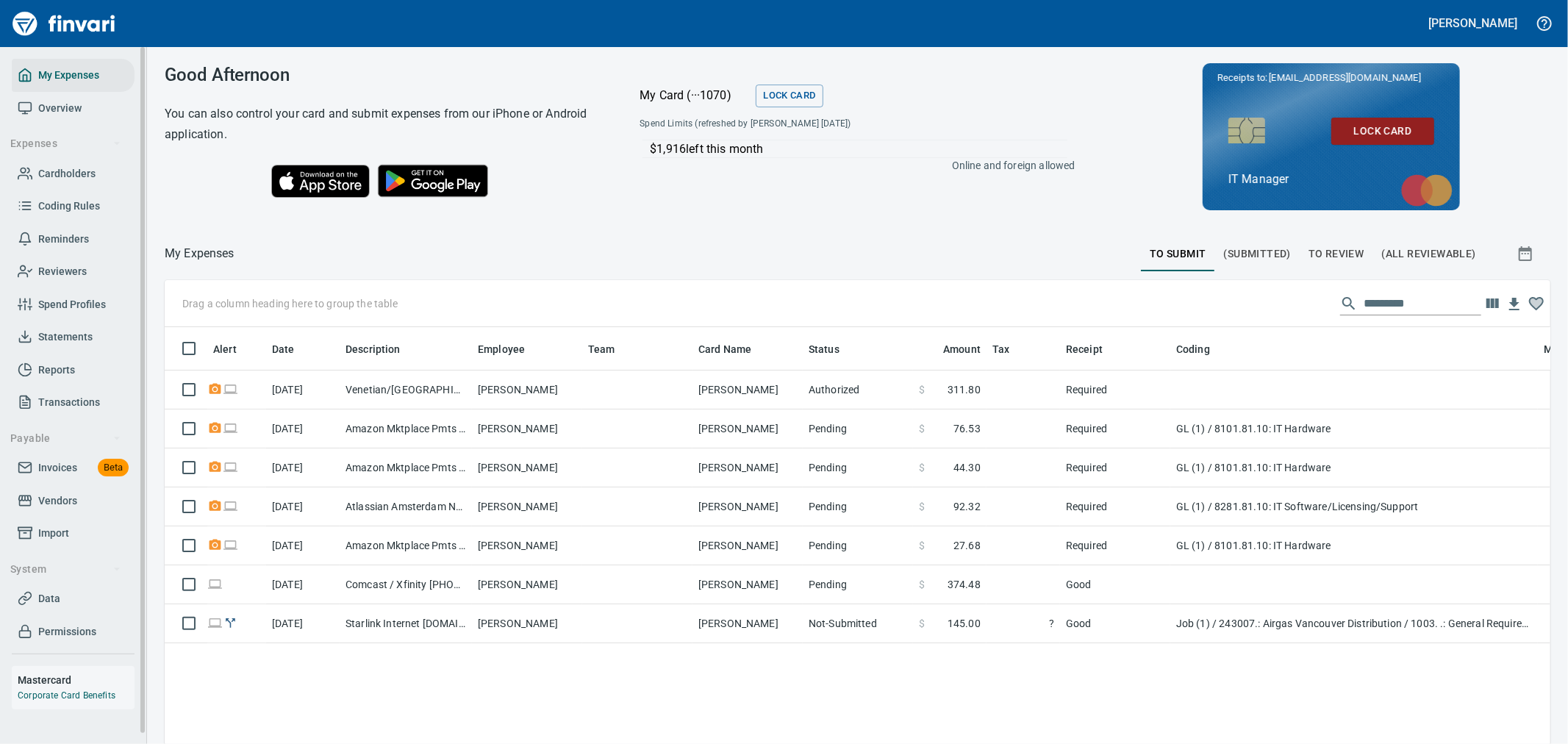
scroll to position [558, 1361]
click at [60, 169] on span "Cardholders" at bounding box center [67, 174] width 58 height 19
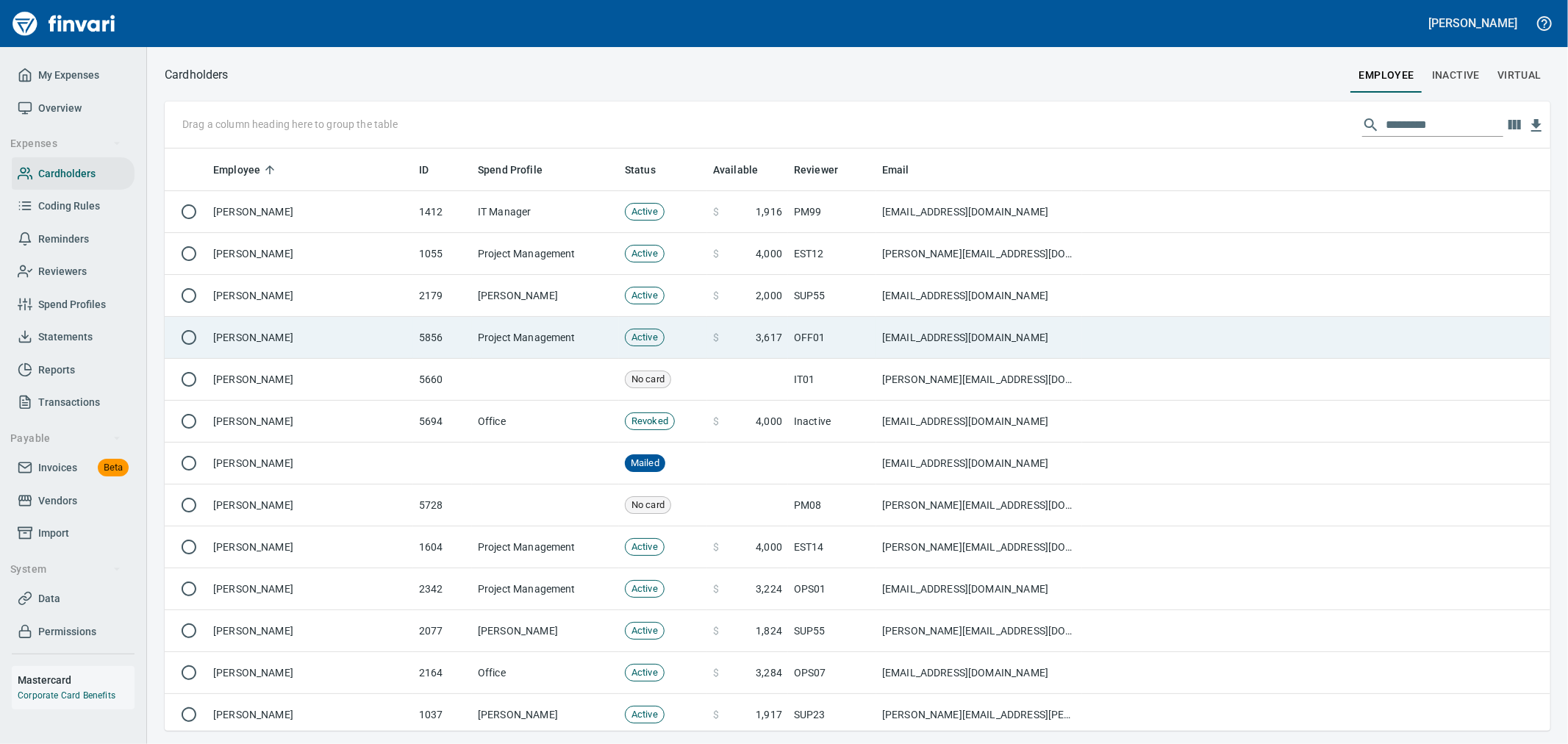
scroll to position [569, 1361]
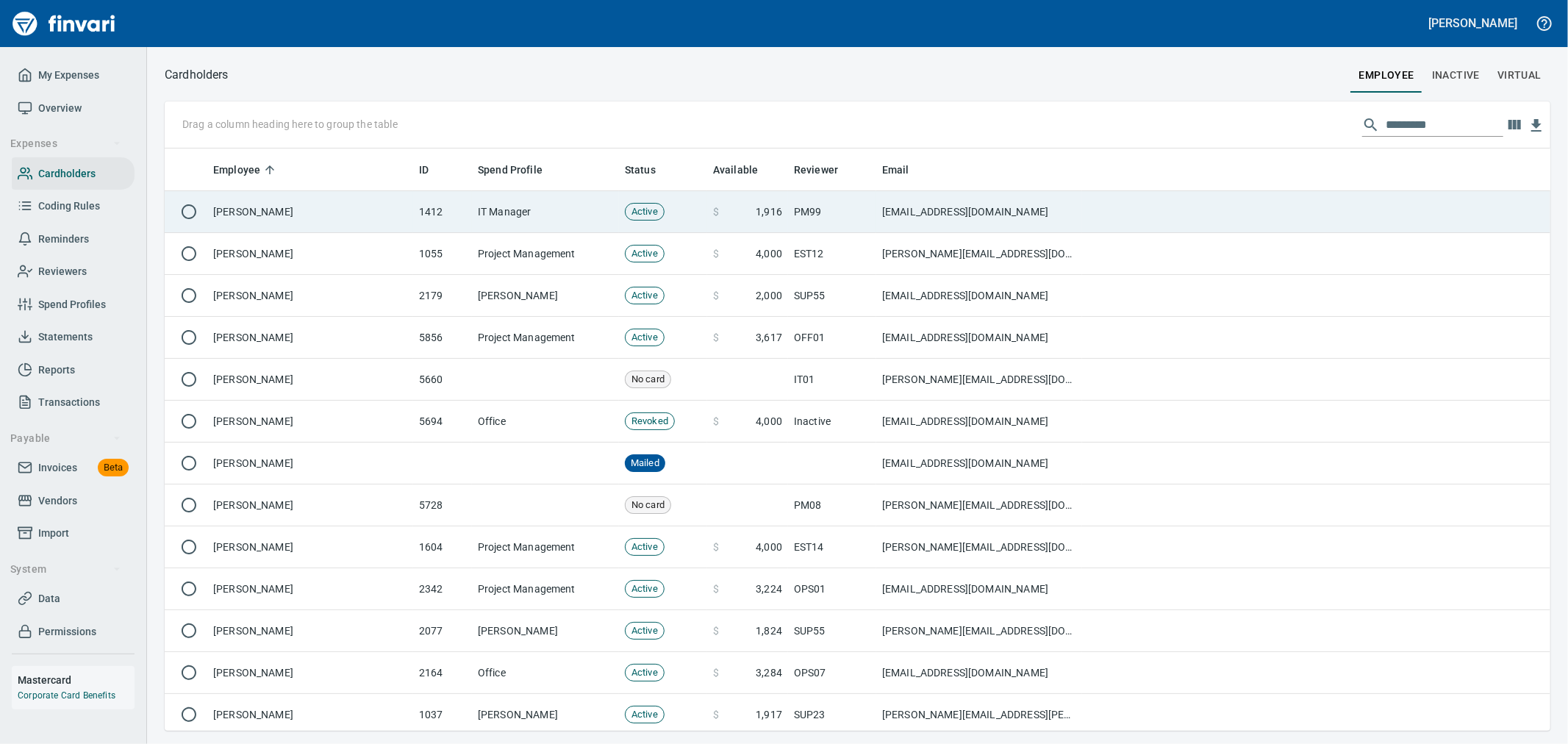
click at [407, 225] on td "[PERSON_NAME]" at bounding box center [310, 212] width 206 height 42
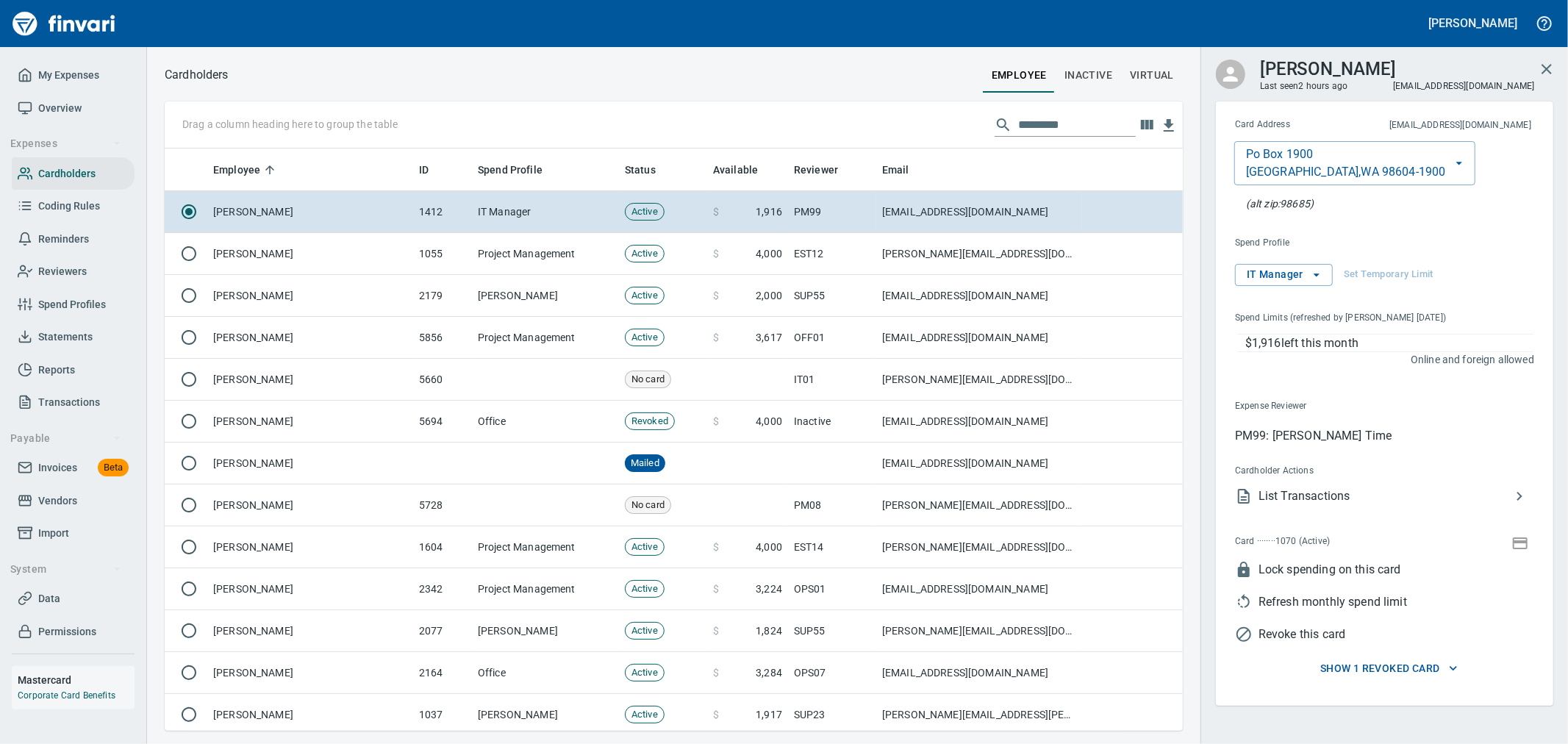
click at [1521, 544] on icon "button" at bounding box center [1520, 543] width 18 height 18
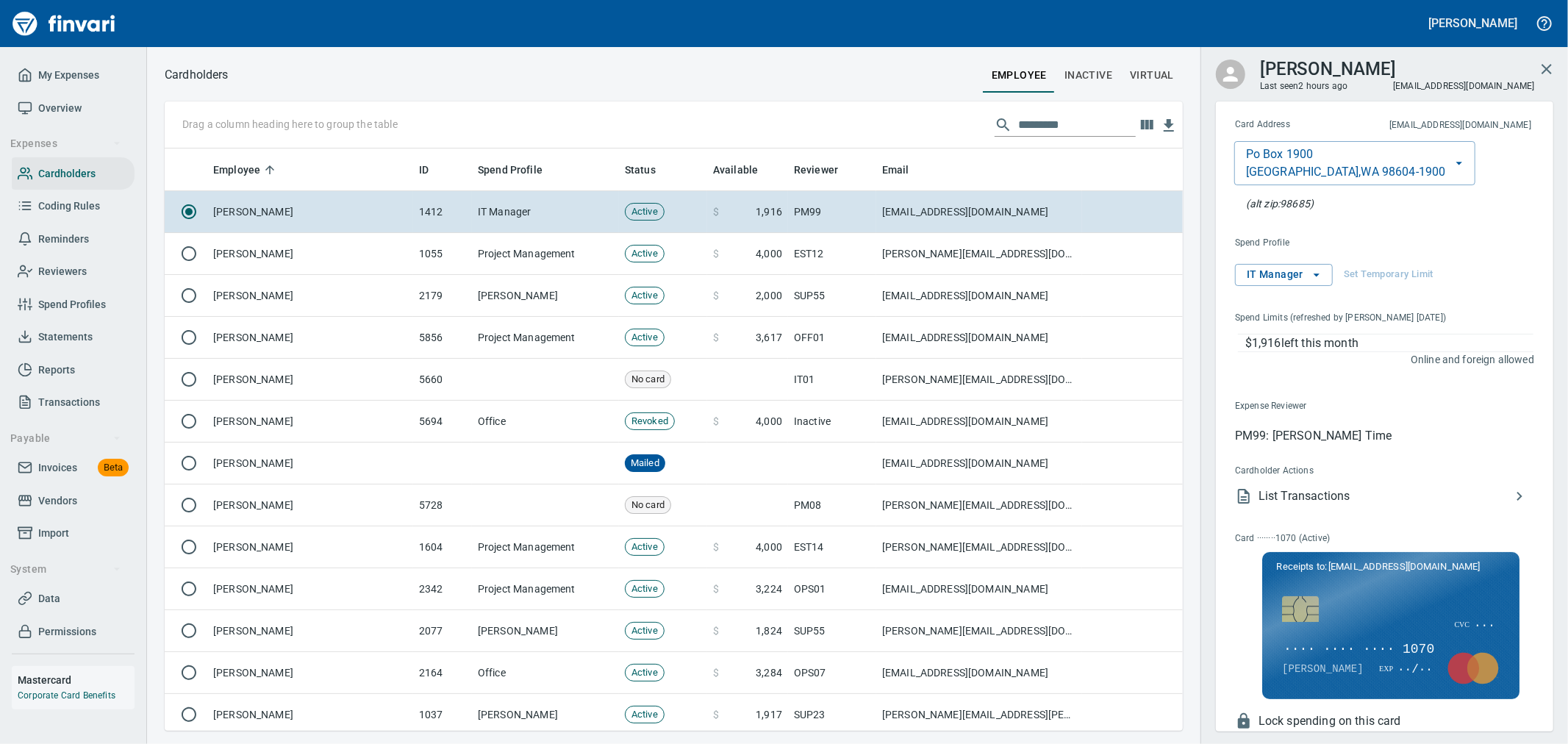
scroll to position [569, 994]
click at [1405, 647] on span "···· ···· ···· 1070" at bounding box center [1358, 650] width 153 height 19
click at [1377, 652] on span "[CREDIT_CARD_NUMBER]" at bounding box center [1362, 650] width 162 height 19
drag, startPoint x: 1333, startPoint y: 642, endPoint x: 1408, endPoint y: 649, distance: 75.3
click at [1333, 641] on span "[CREDIT_CARD_NUMBER]" at bounding box center [1362, 650] width 162 height 19
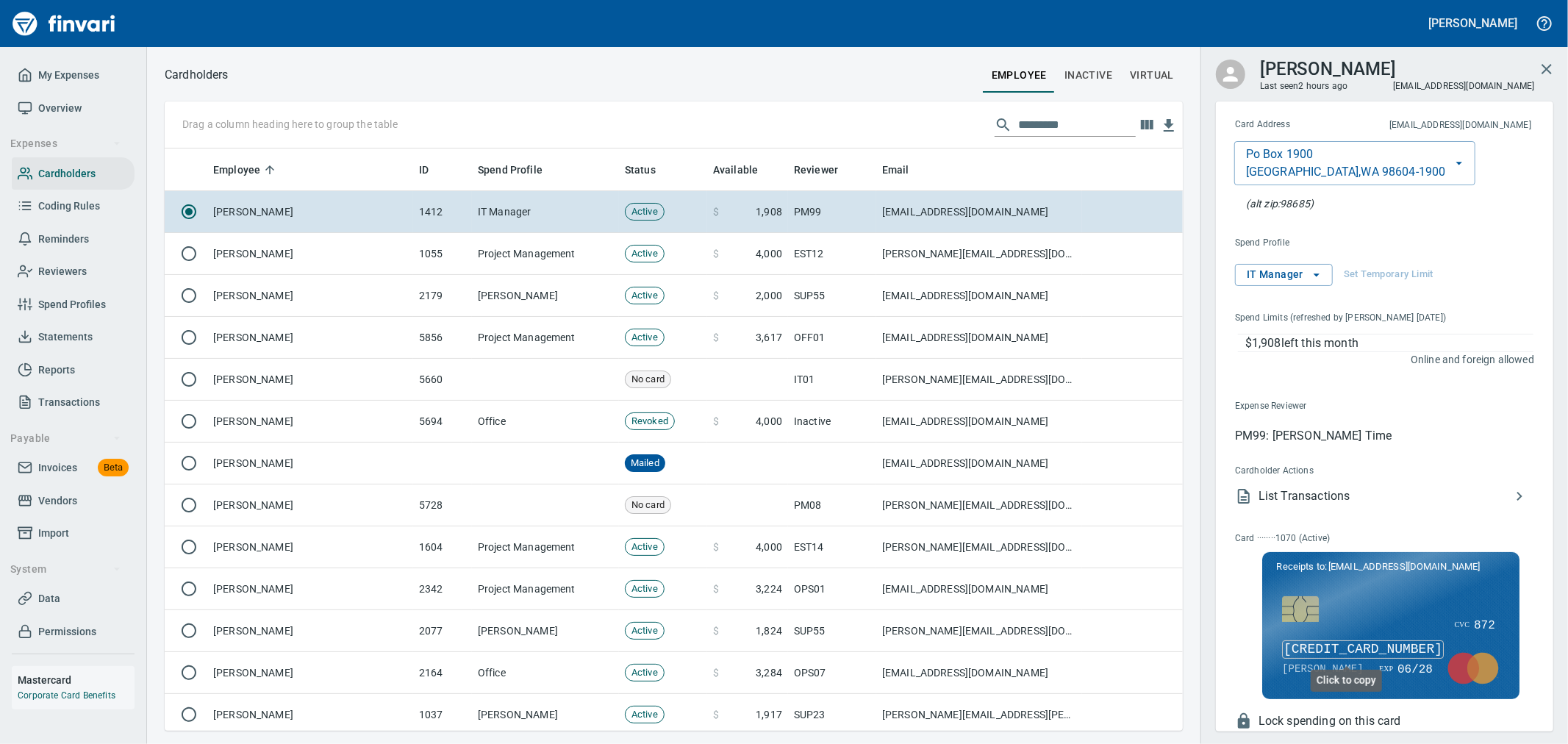
click at [1394, 647] on span "[CREDIT_CARD_NUMBER]" at bounding box center [1362, 650] width 162 height 19
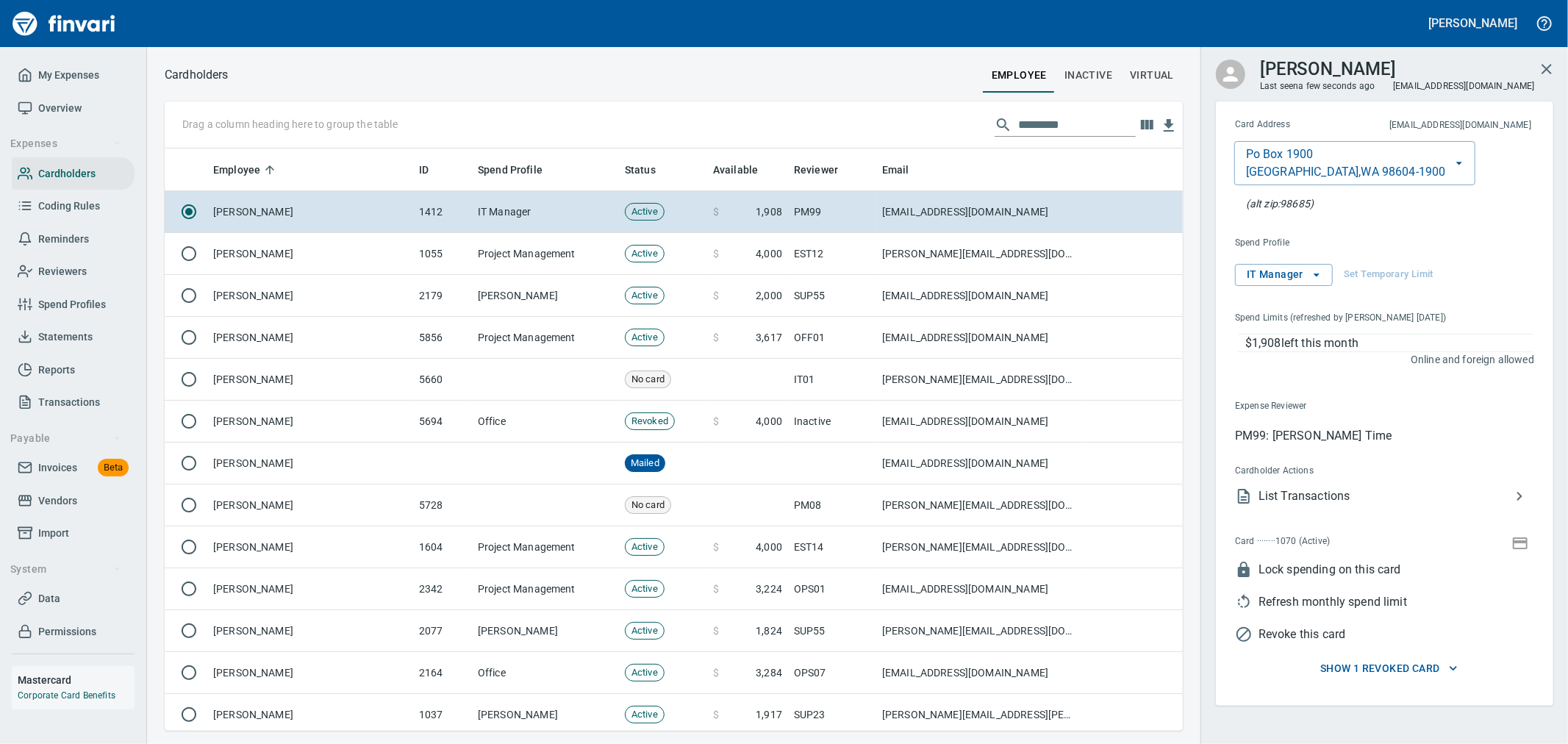
scroll to position [2, 2]
click at [1518, 540] on icon "button" at bounding box center [1520, 543] width 18 height 18
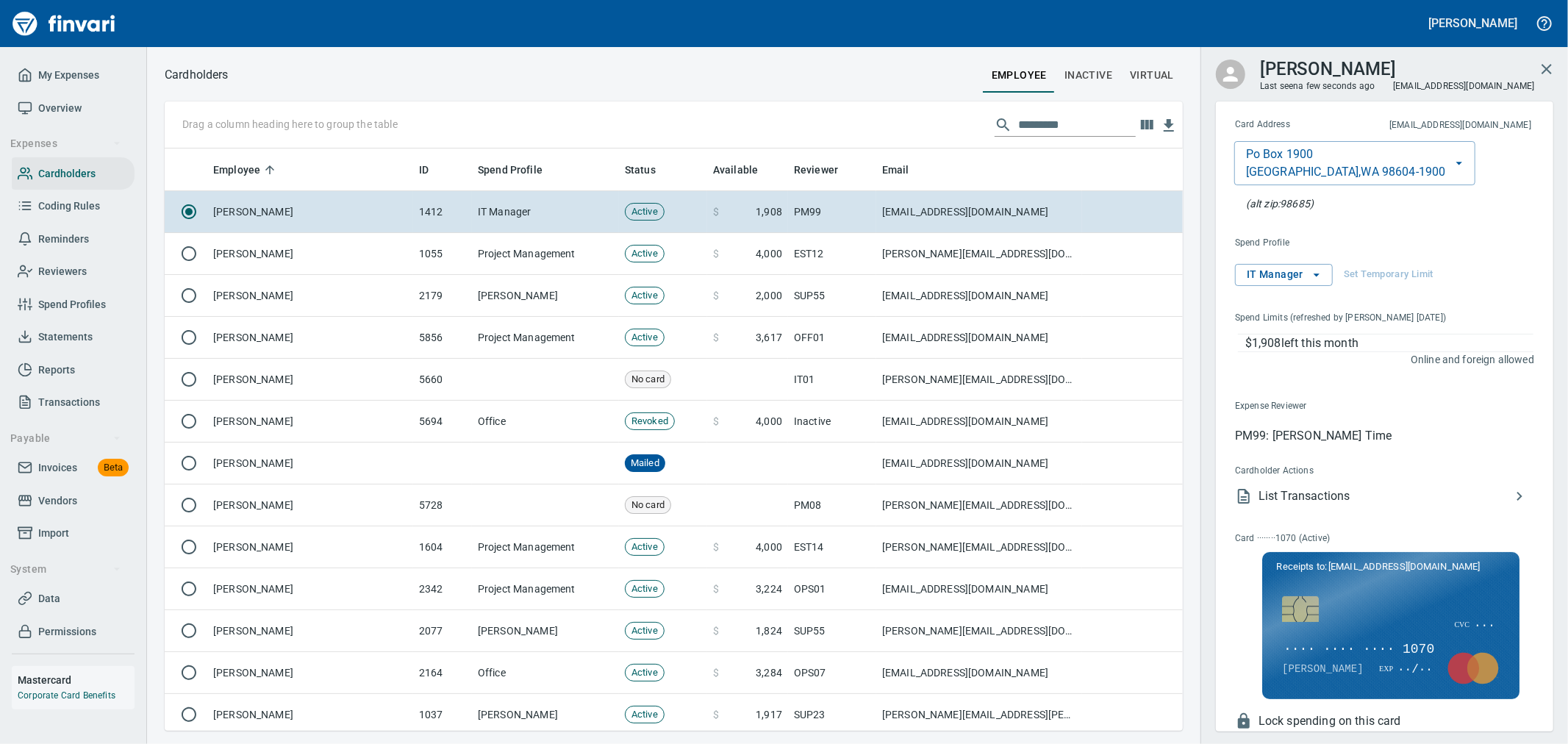
click at [1380, 646] on span "···· ···· ···· 1070" at bounding box center [1358, 650] width 153 height 19
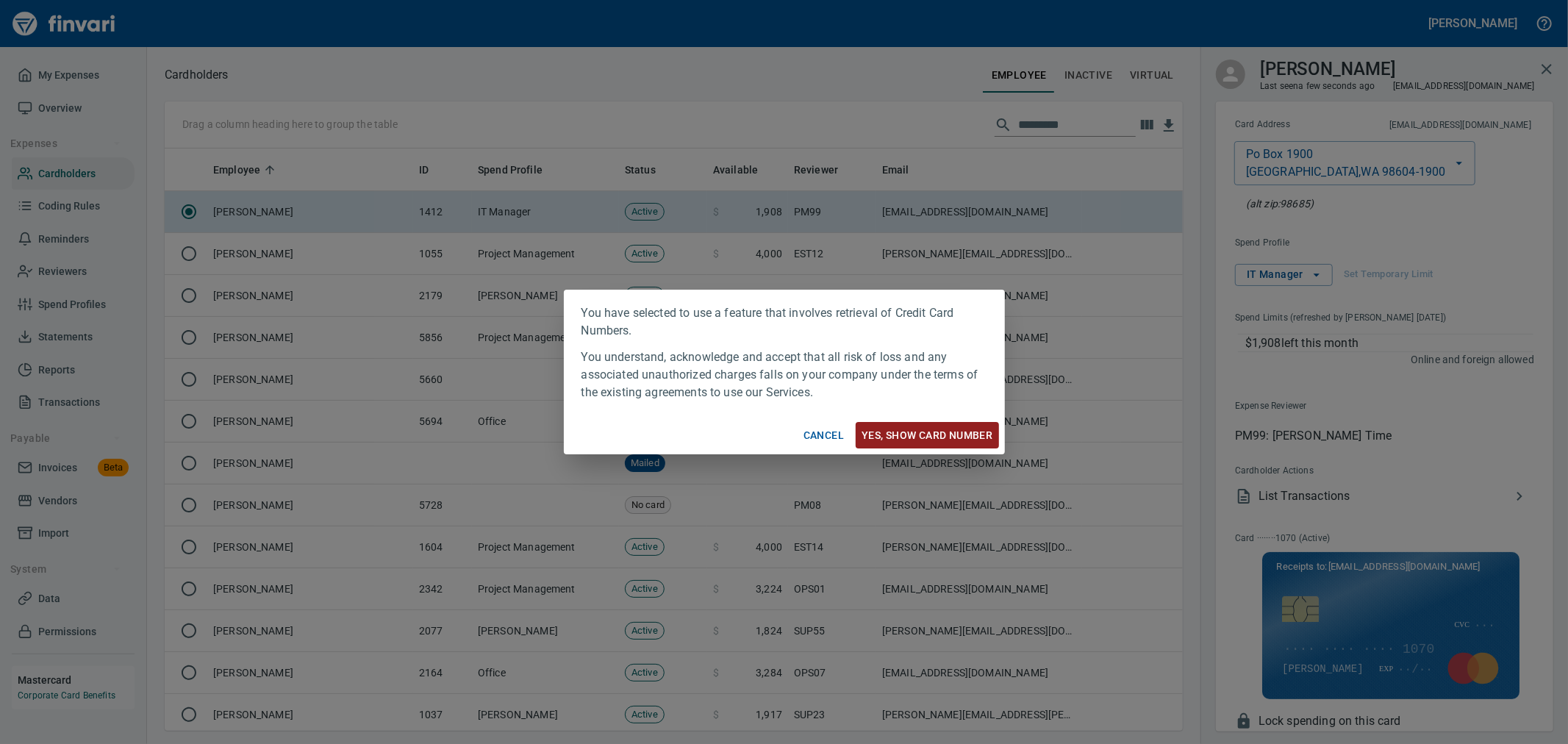
click at [959, 431] on span "Yes, Show card number" at bounding box center [927, 436] width 130 height 19
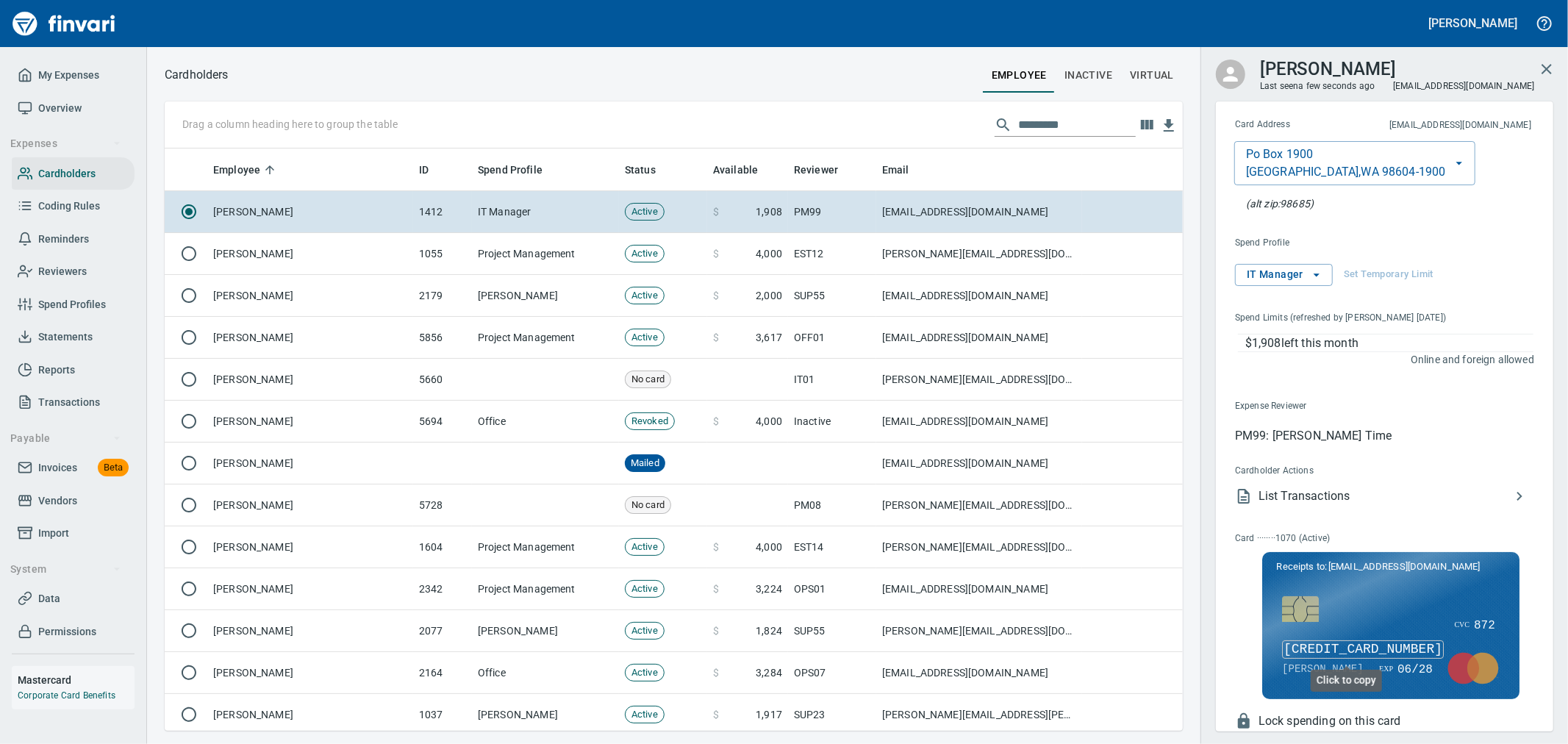
click at [1390, 650] on span "[CREDIT_CARD_NUMBER]" at bounding box center [1362, 650] width 162 height 19
click at [1324, 483] on li "List Transactions" at bounding box center [1378, 497] width 311 height 32
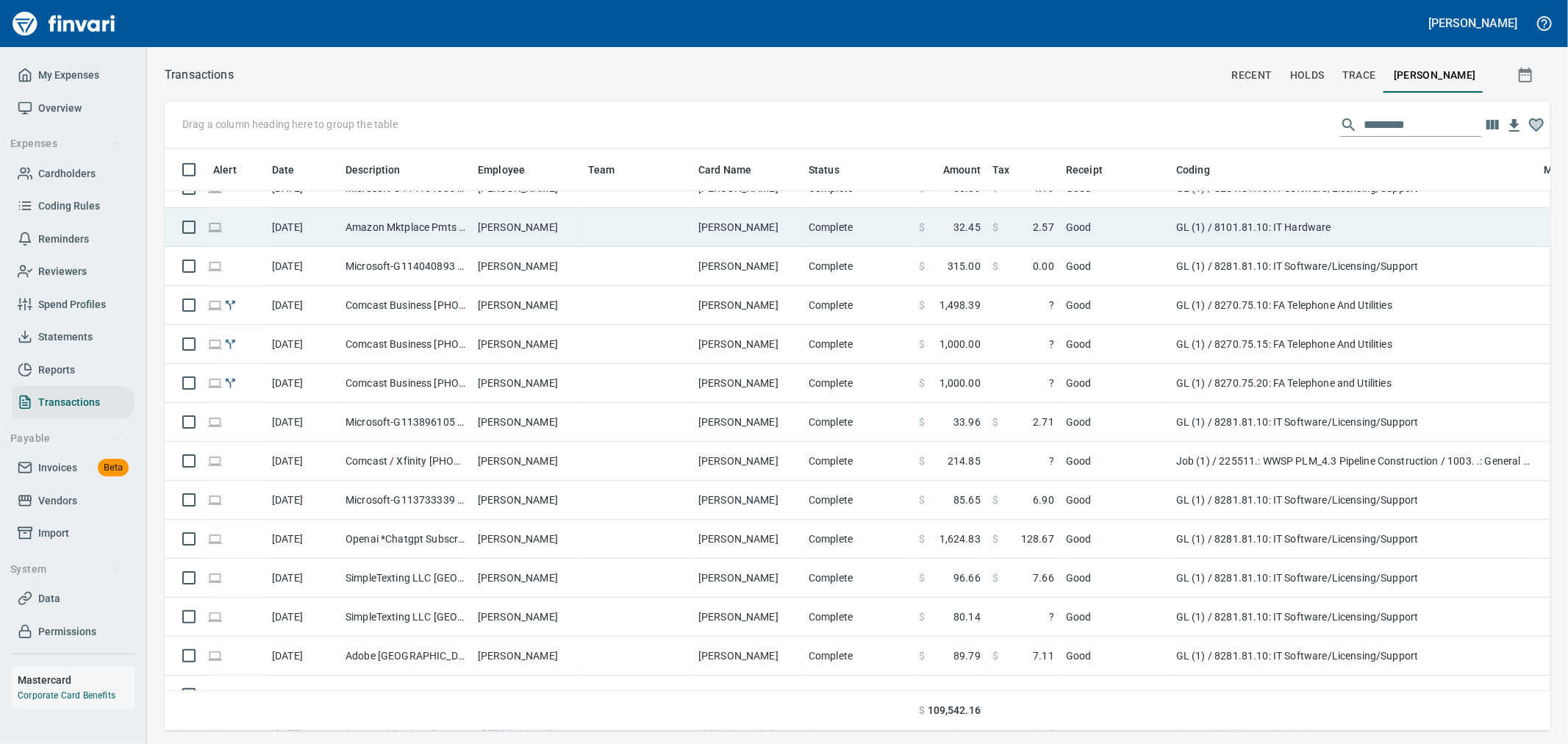
scroll to position [1470, 0]
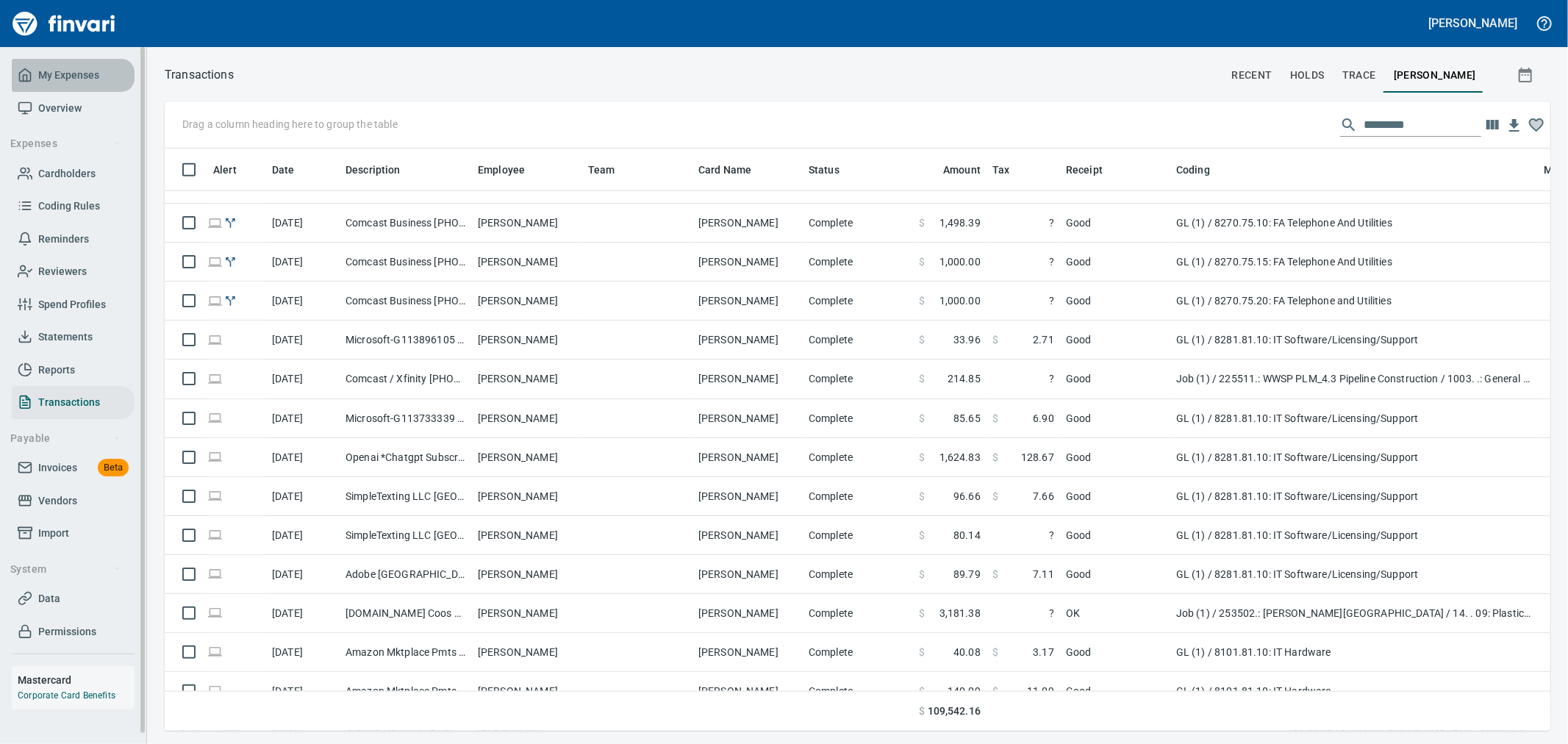
click at [75, 80] on span "My Expenses" at bounding box center [69, 75] width 61 height 19
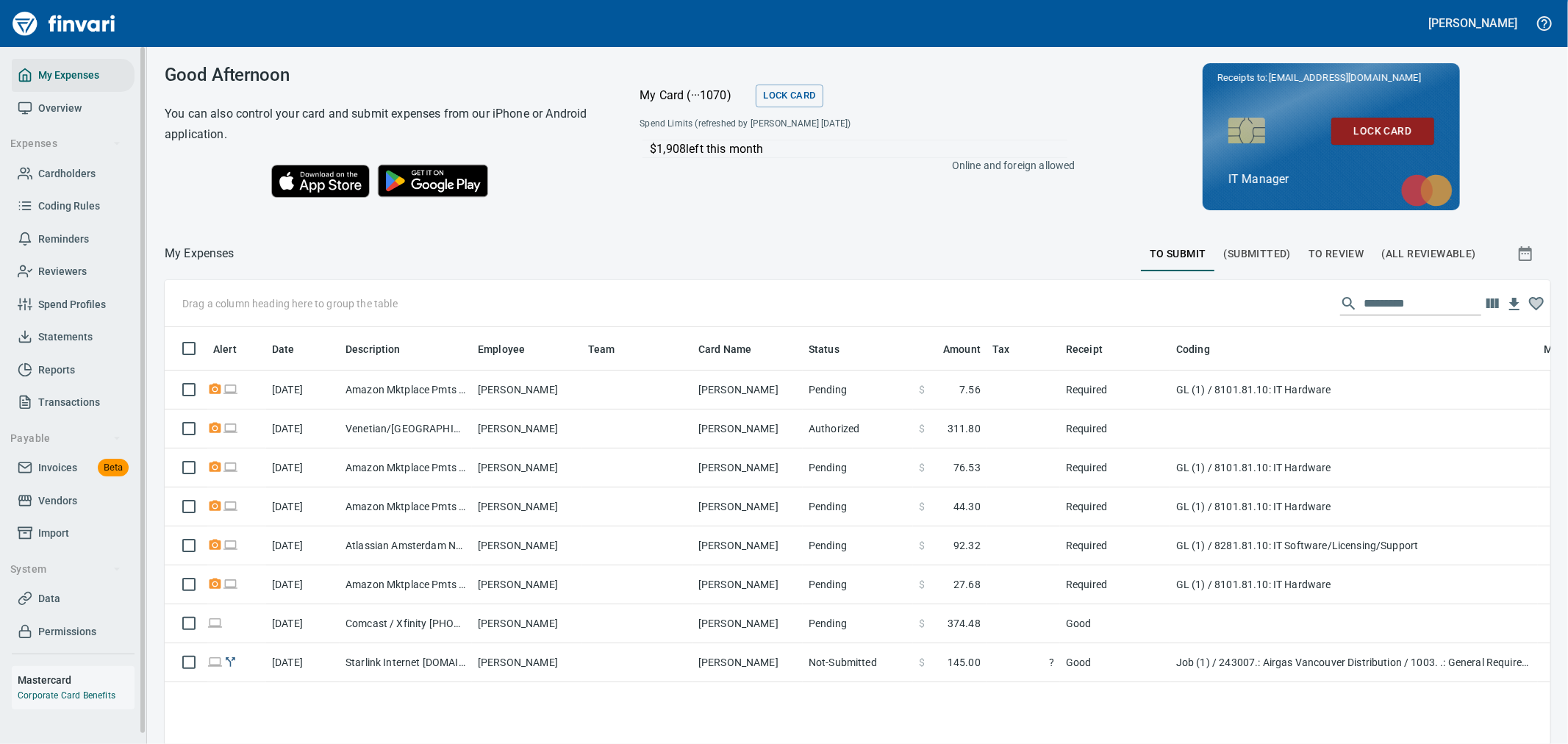
scroll to position [558, 1361]
click at [53, 165] on span "Cardholders" at bounding box center [67, 174] width 58 height 19
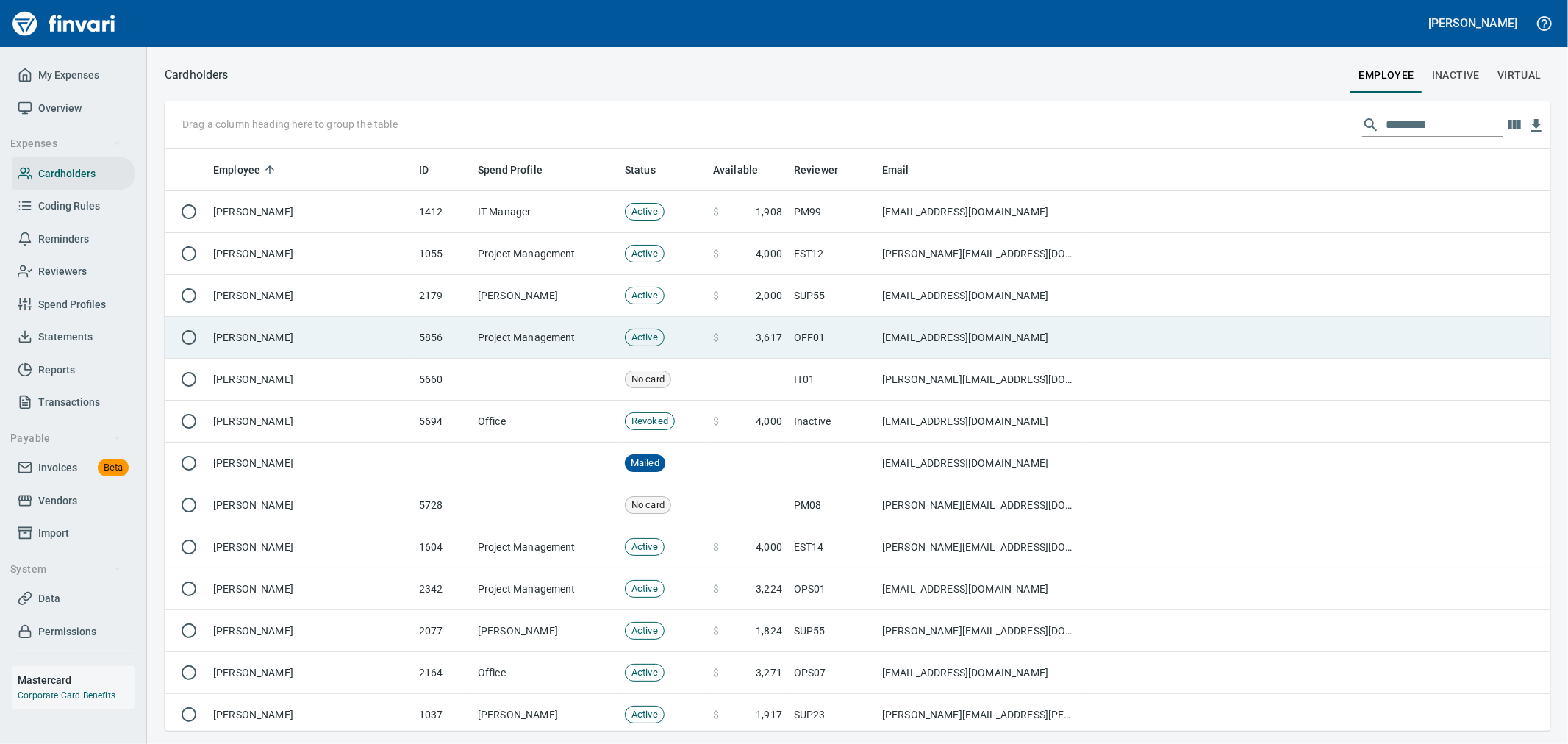
scroll to position [2, 2]
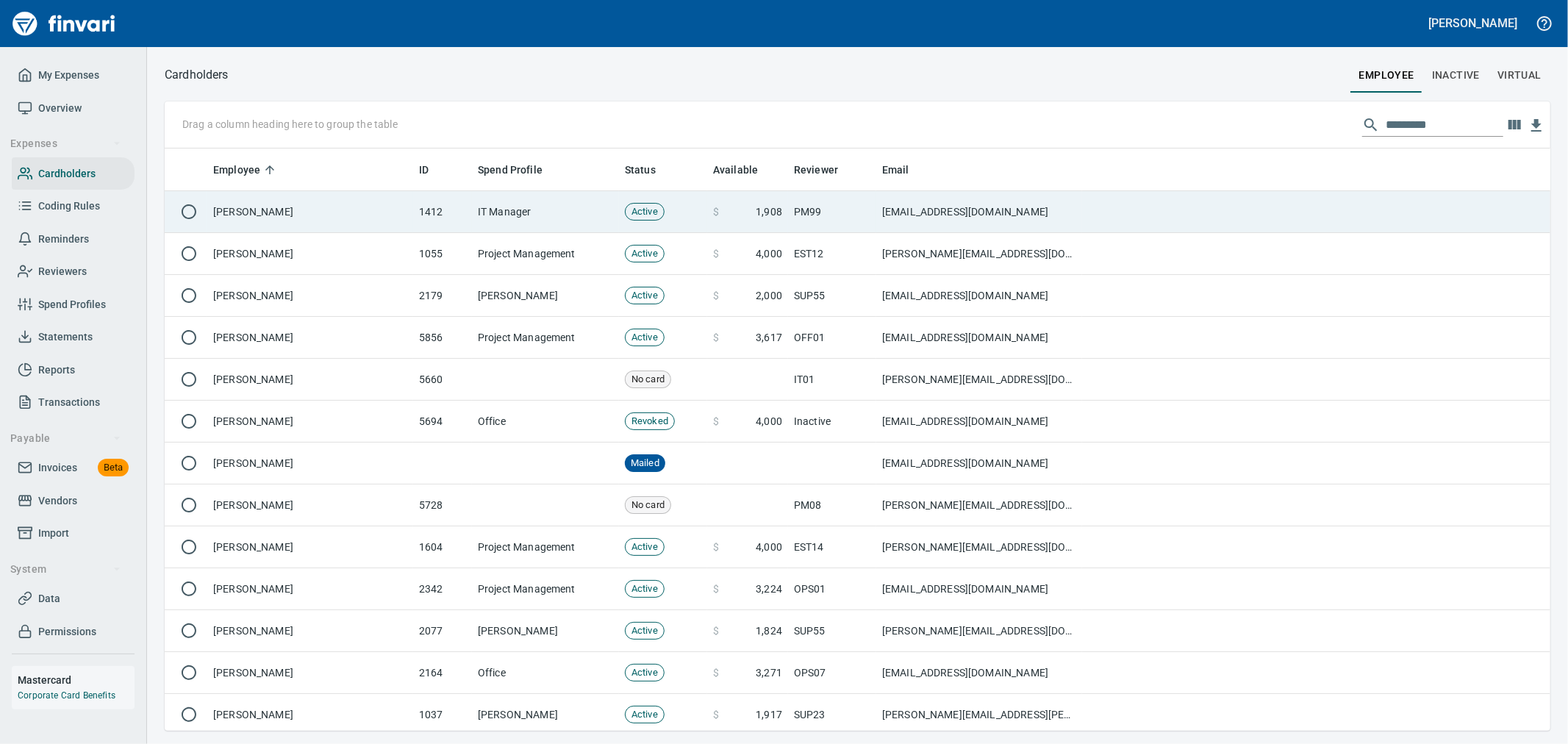
click at [346, 219] on td "[PERSON_NAME]" at bounding box center [310, 212] width 206 height 42
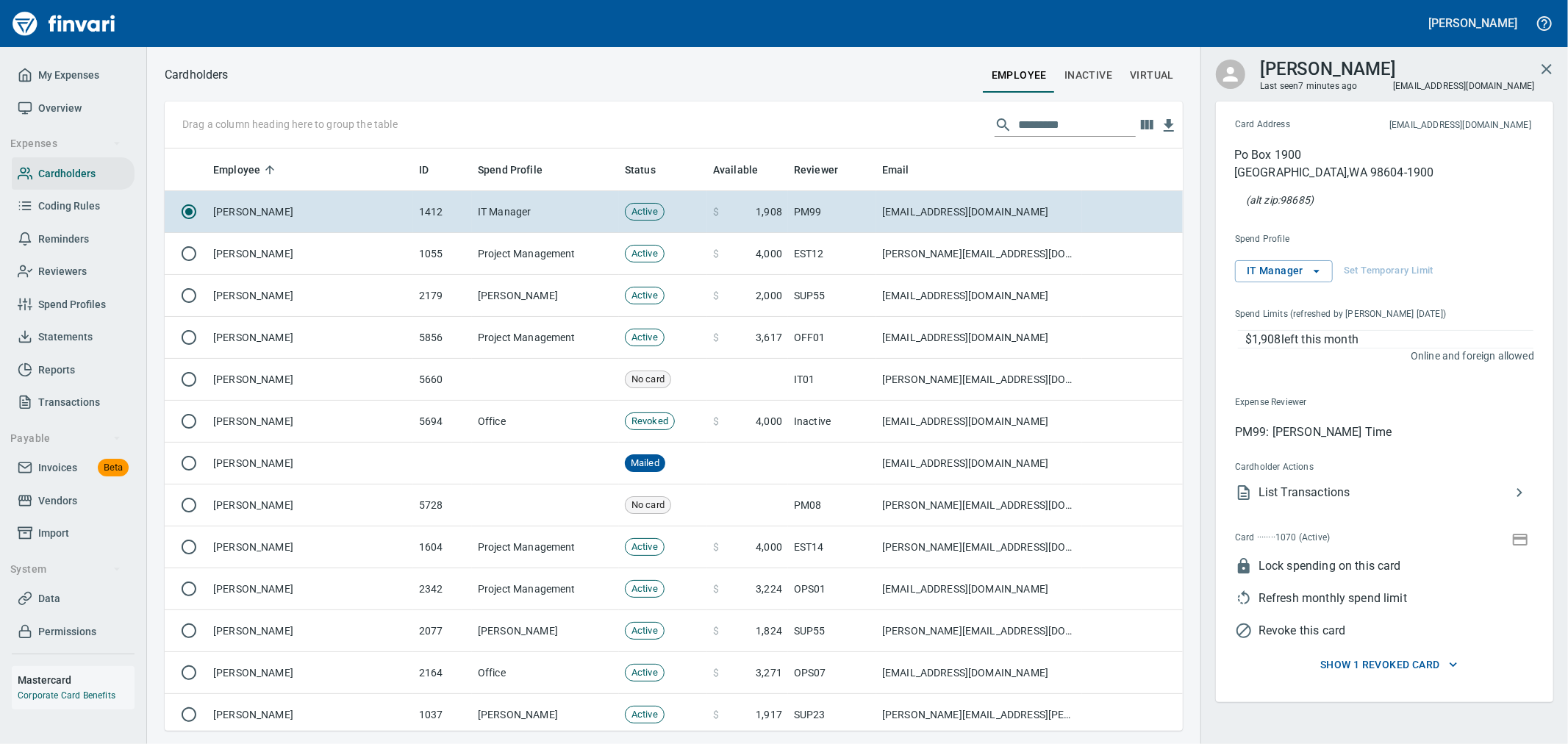
scroll to position [569, 994]
click at [1514, 547] on icon "button" at bounding box center [1519, 543] width 14 height 12
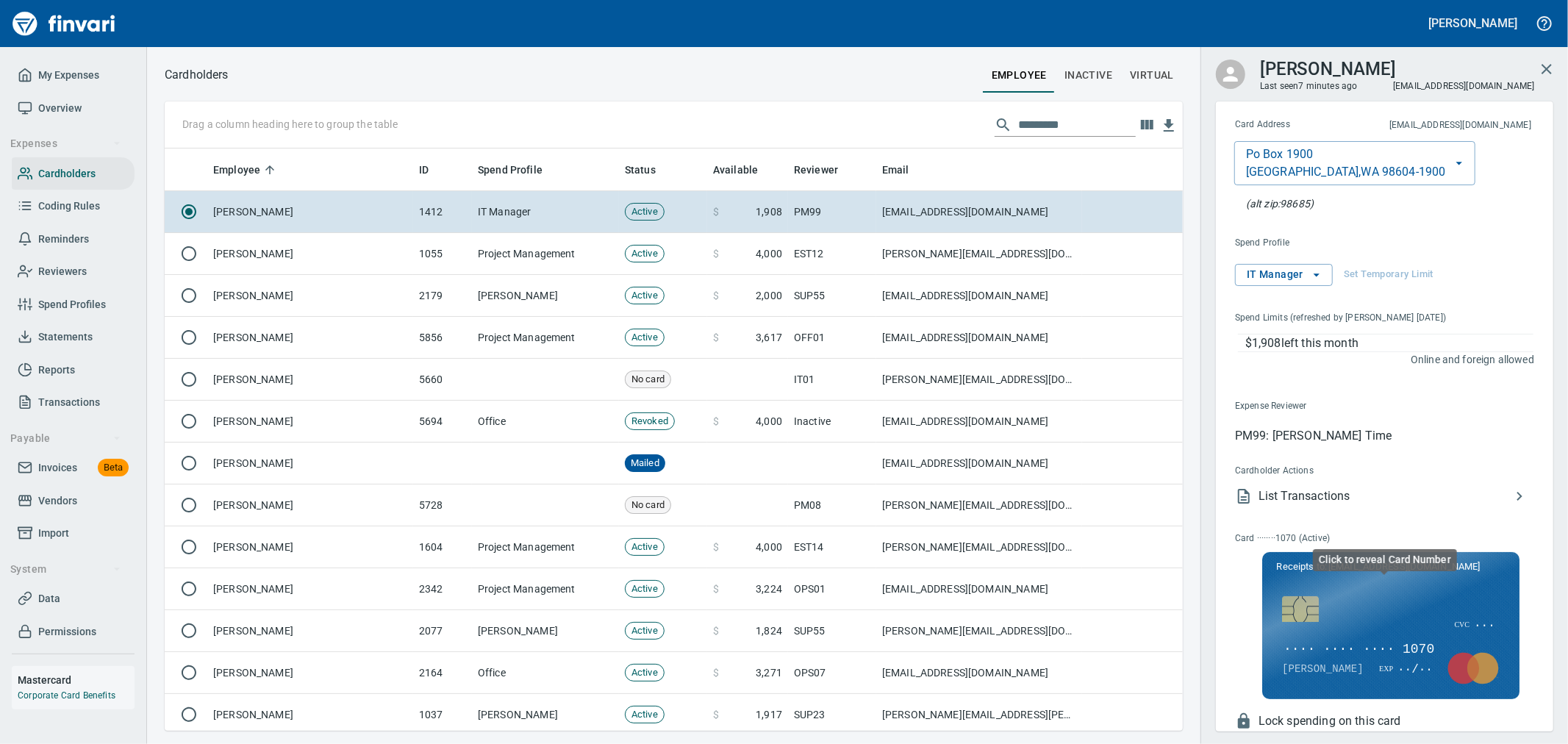
click at [1366, 644] on span "···· ···· ···· 1070" at bounding box center [1358, 650] width 153 height 19
click at [1377, 646] on span "[CREDIT_CARD_NUMBER]" at bounding box center [1362, 650] width 162 height 19
click at [1352, 493] on span "List Transactions" at bounding box center [1384, 496] width 252 height 18
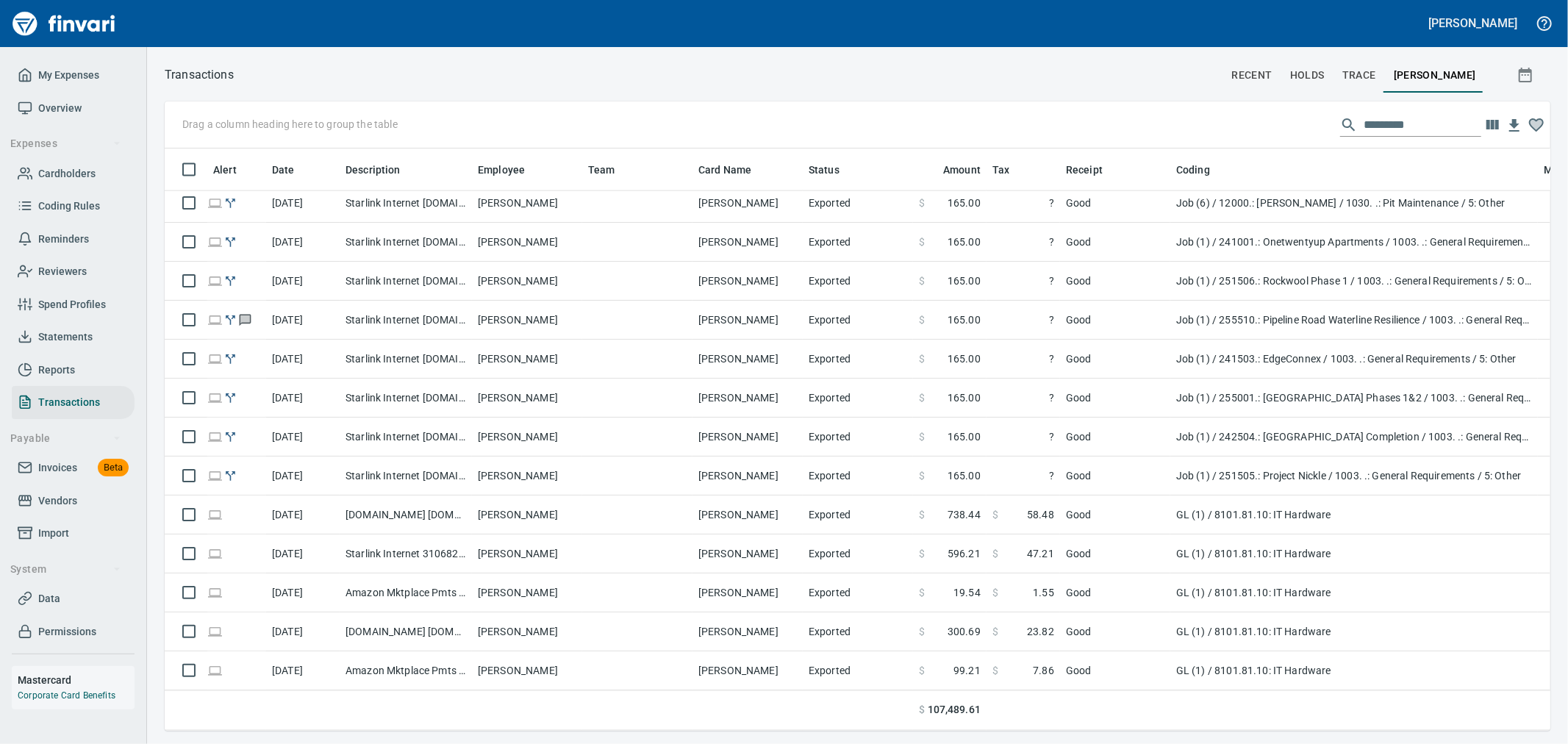
scroll to position [6538, 0]
